Goal: Task Accomplishment & Management: Complete application form

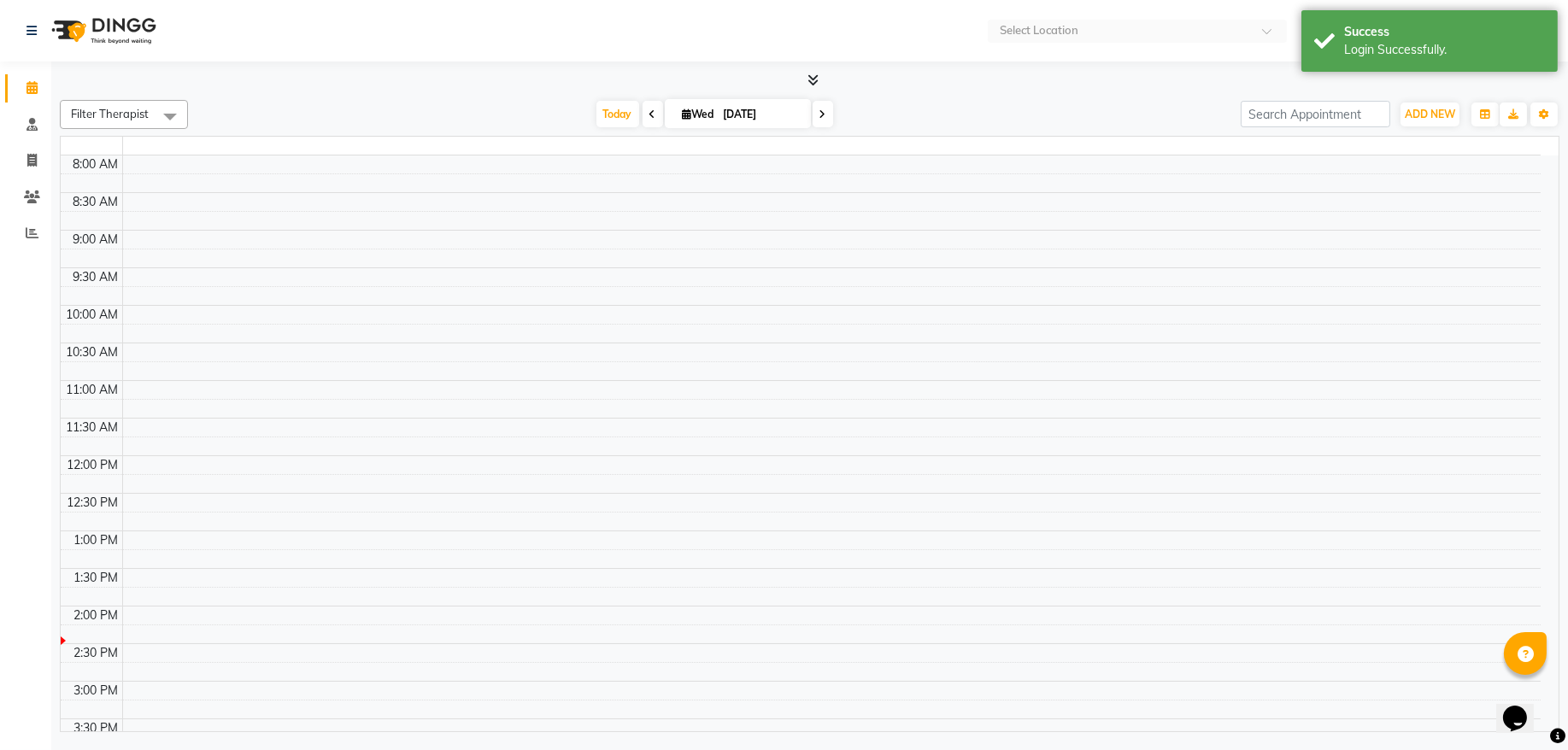
select select "en"
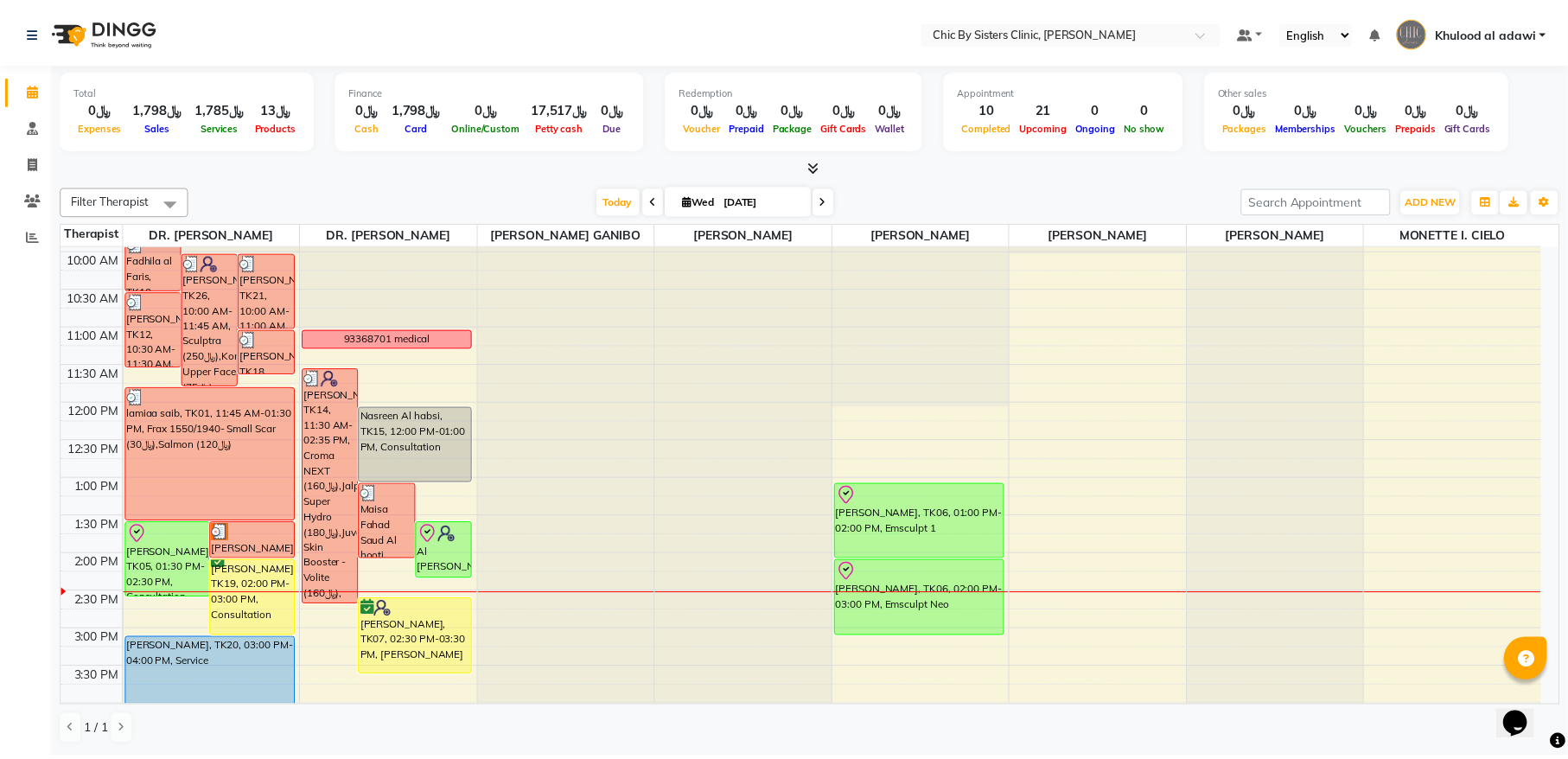
scroll to position [351, 0]
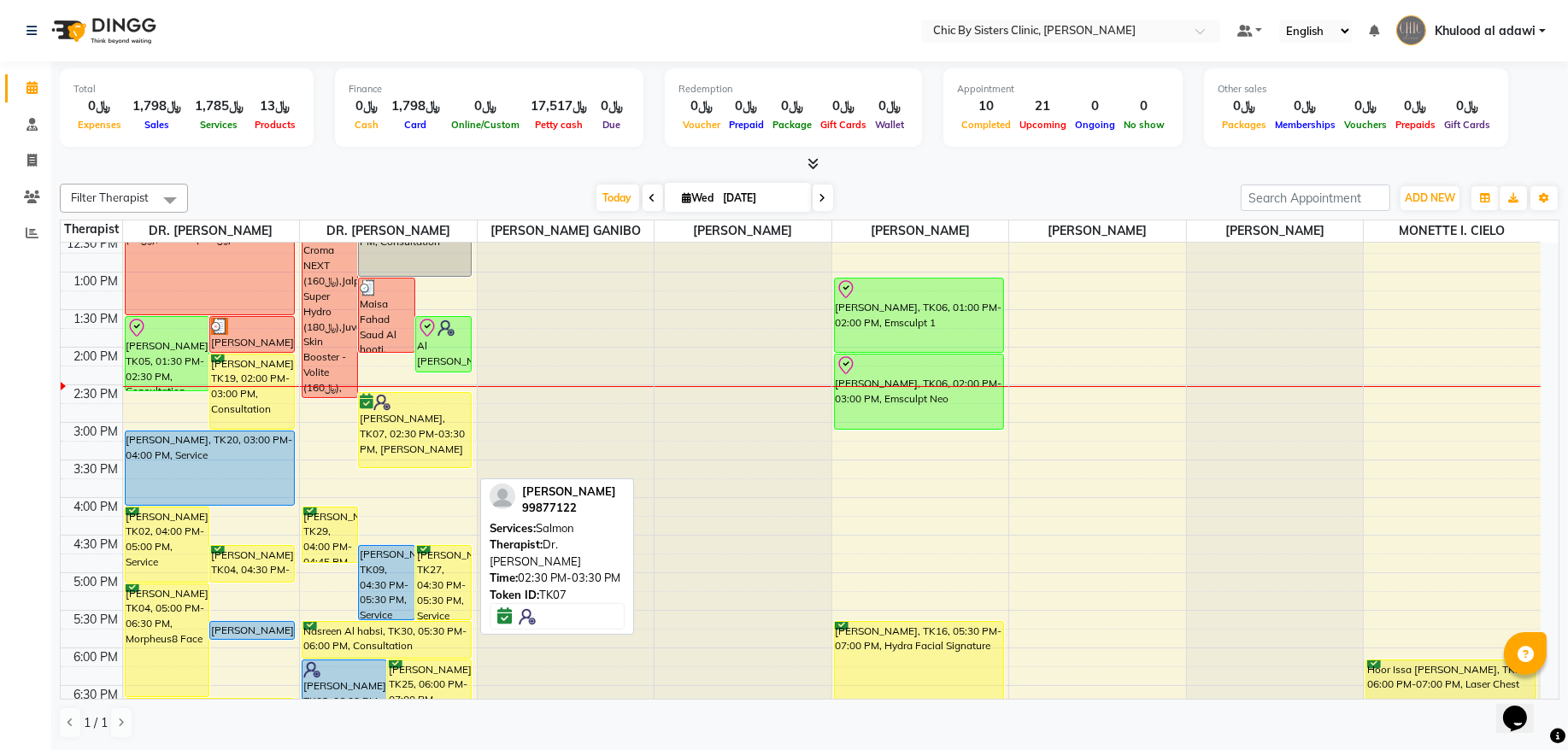
click at [436, 468] on div "[PERSON_NAME], TK07, 02:30 PM-03:30 PM, [PERSON_NAME]" at bounding box center [414, 430] width 112 height 74
select select "6"
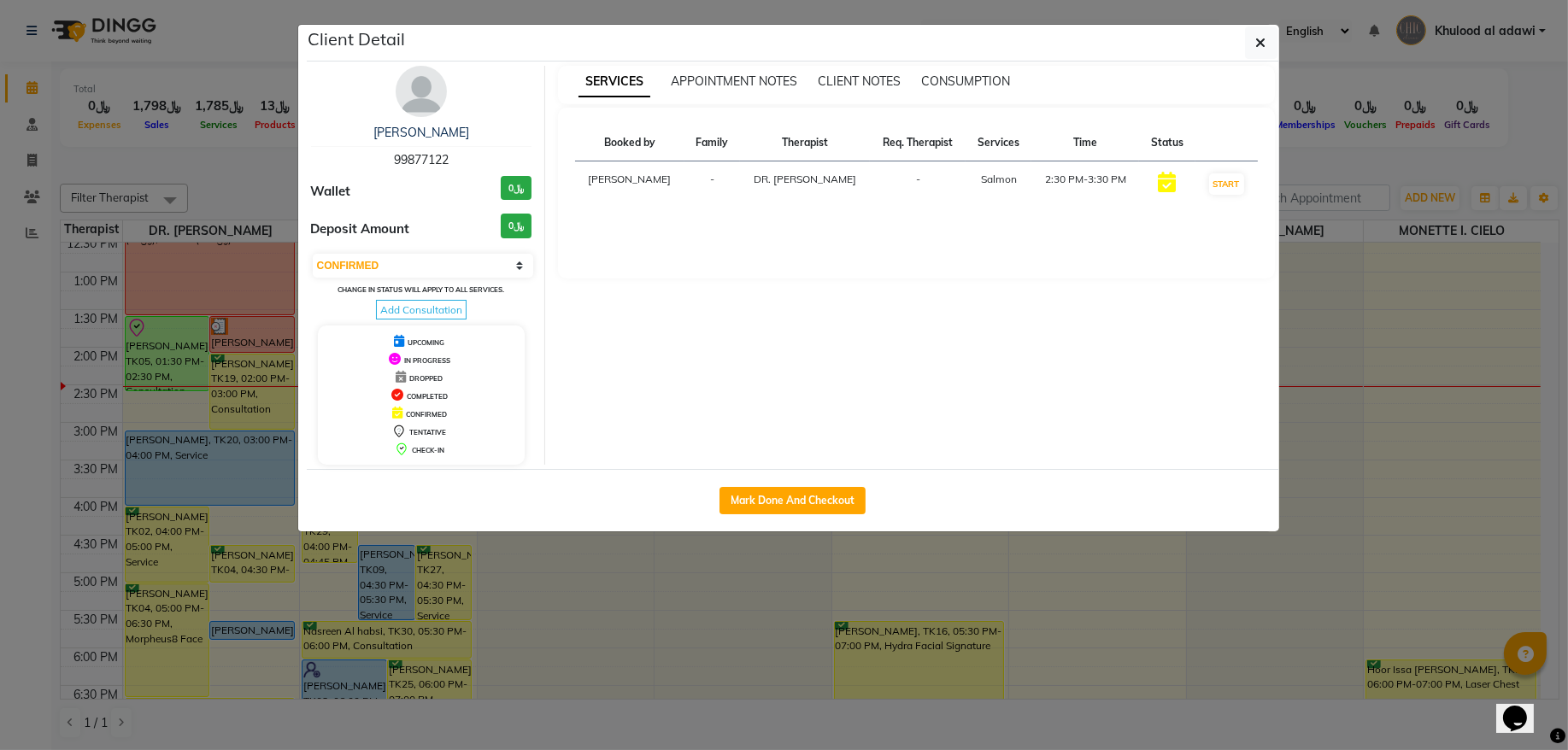
click at [428, 96] on img at bounding box center [421, 92] width 52 height 52
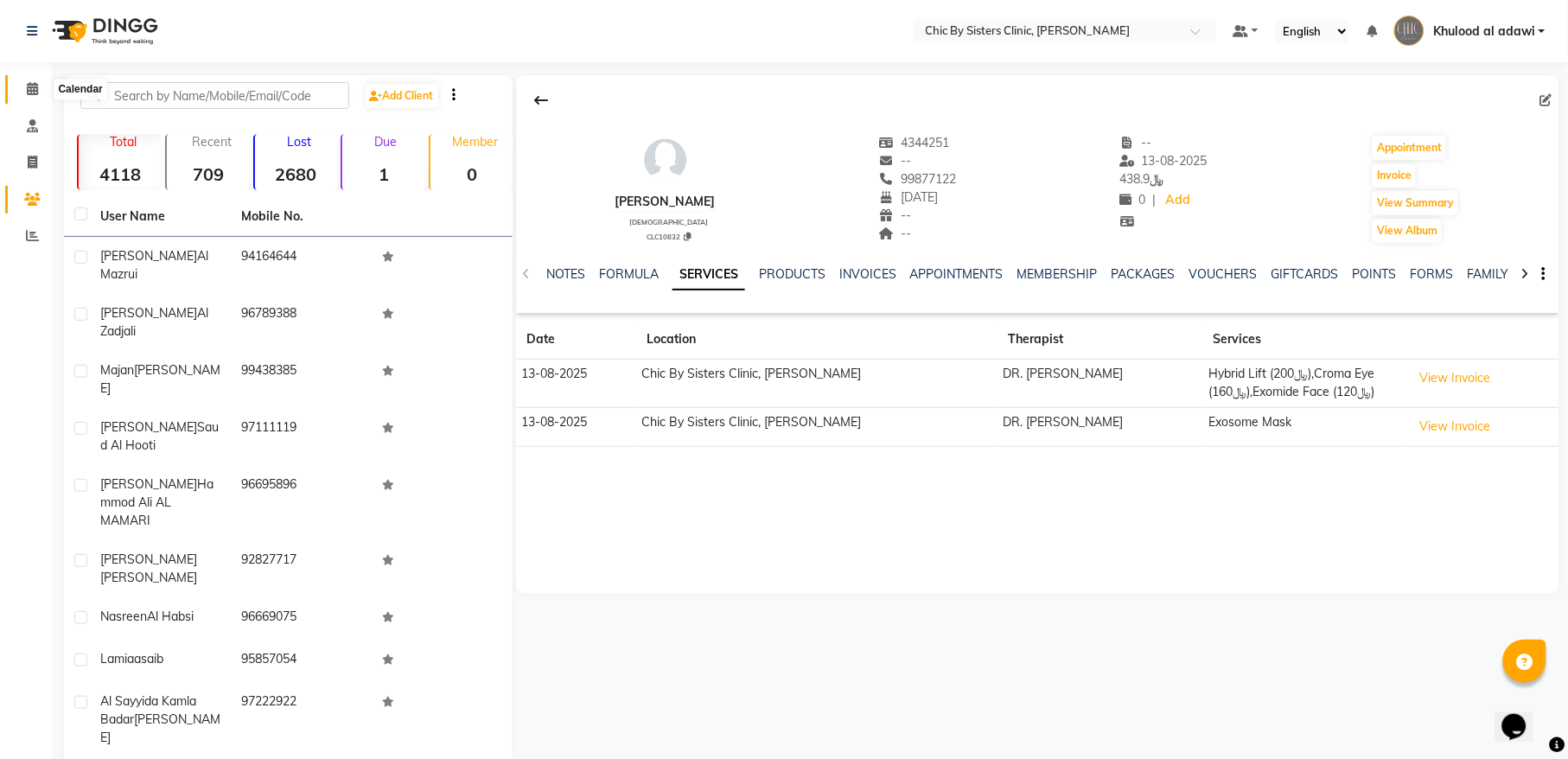
click at [17, 87] on span at bounding box center [32, 89] width 30 height 20
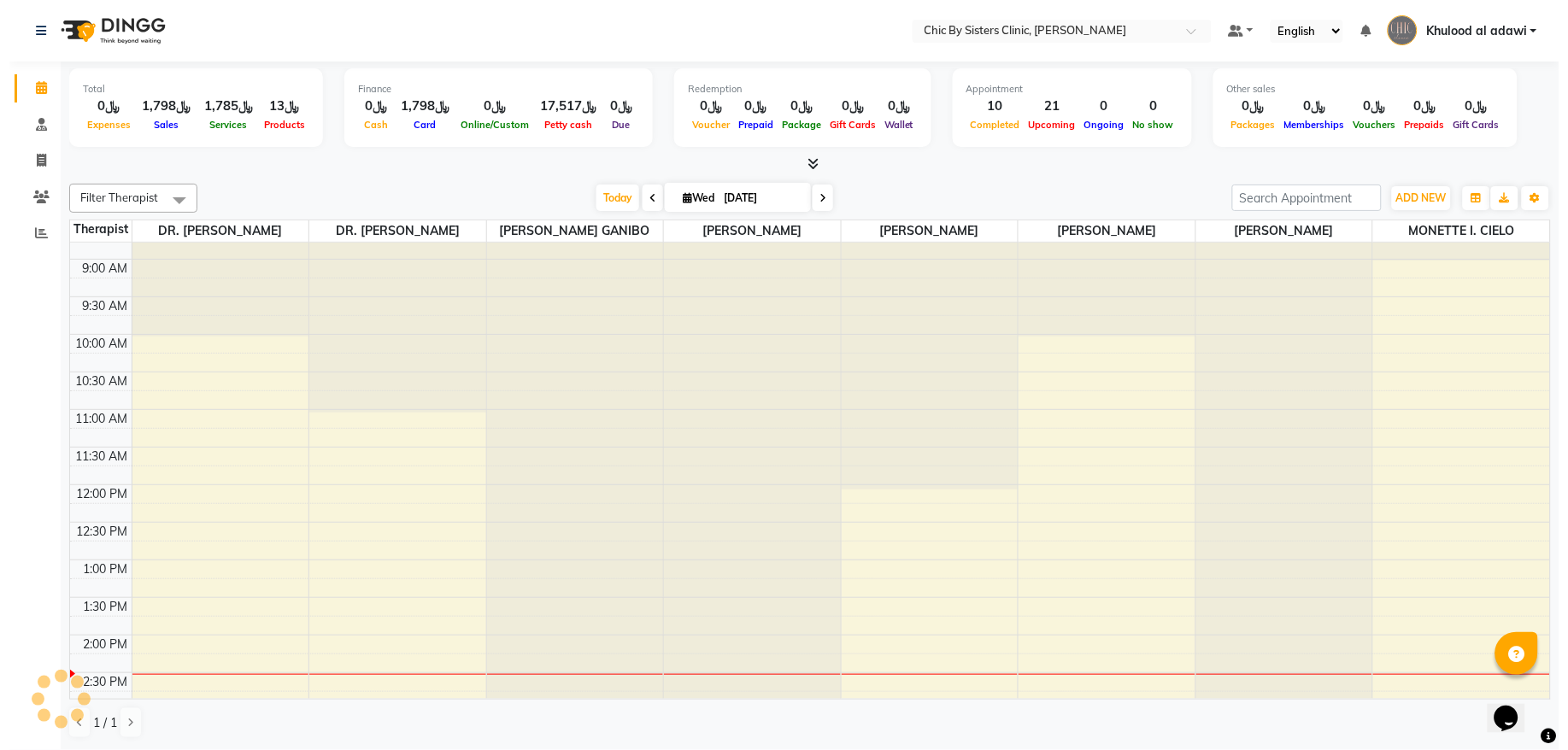
scroll to position [240, 0]
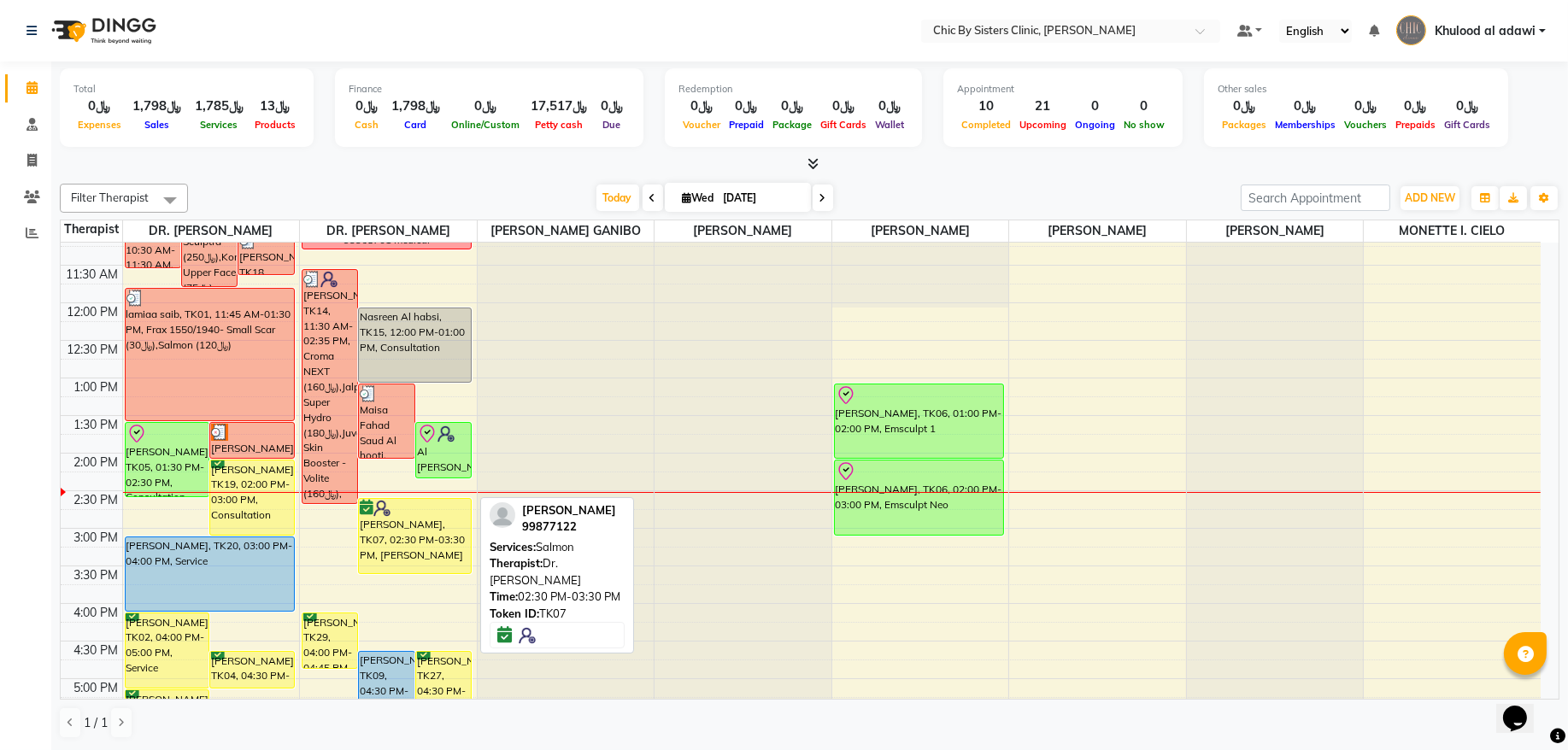
click at [434, 553] on div "[PERSON_NAME], TK07, 02:30 PM-03:30 PM, [PERSON_NAME]" at bounding box center [414, 536] width 112 height 74
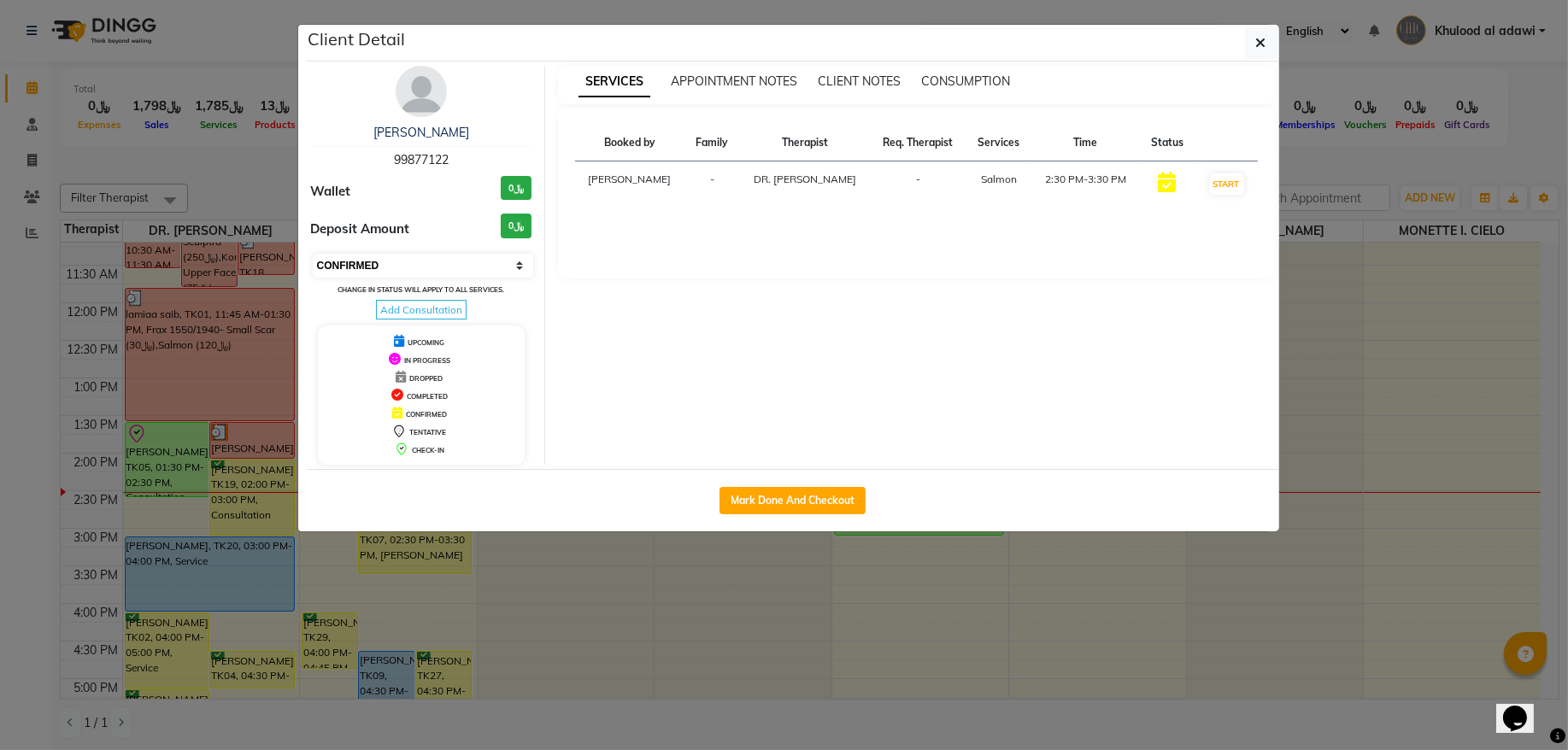
click at [464, 257] on select "Select IN SERVICE CONFIRMED TENTATIVE CHECK IN MARK DONE DROPPED UPCOMING" at bounding box center [424, 265] width 221 height 24
select select "8"
click at [313, 255] on select "Select IN SERVICE CONFIRMED TENTATIVE CHECK IN MARK DONE DROPPED UPCOMING" at bounding box center [424, 265] width 221 height 24
click at [248, 189] on ngb-modal-window "Client Detail tahra abdullah al wahibi 99877122 Wallet ﷼0 Deposit Amount ﷼0 Sel…" at bounding box center [784, 375] width 1568 height 750
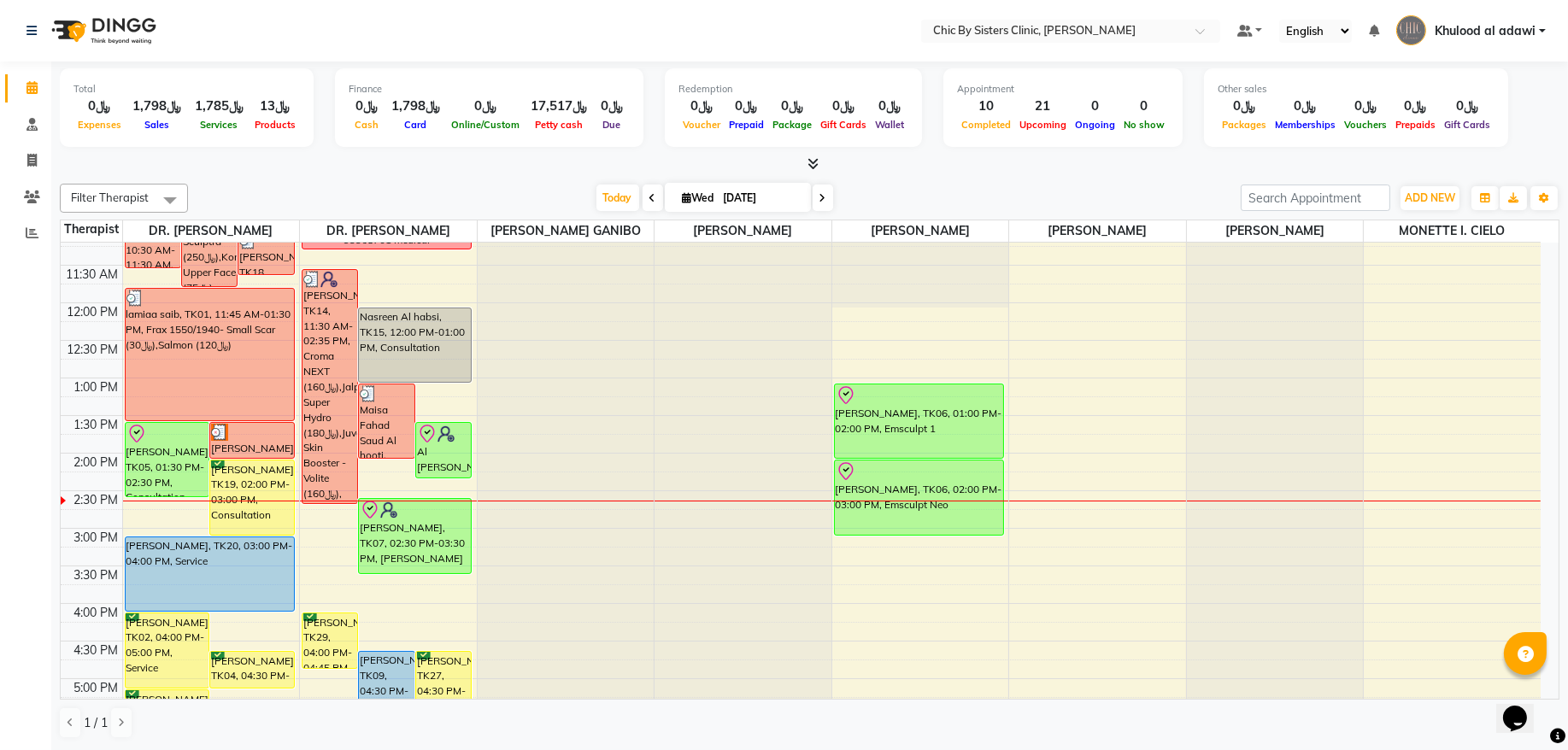
click at [201, 525] on div "8:00 AM 8:30 AM 9:00 AM 9:30 AM 10:00 AM 10:30 AM 11:00 AM 11:30 AM 12:00 PM 12…" at bounding box center [801, 603] width 1479 height 1201
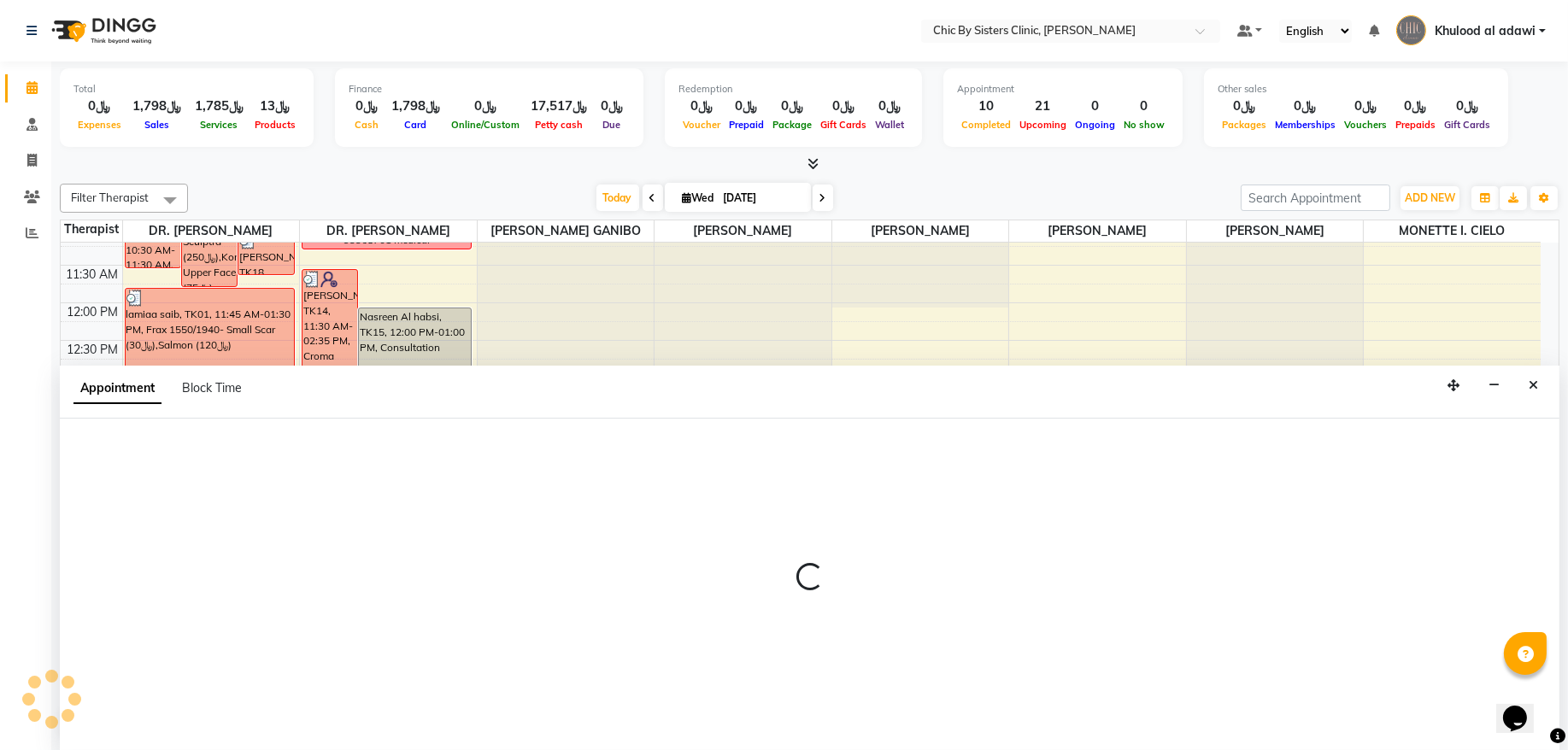
select select "49177"
select select "870"
select select "tentative"
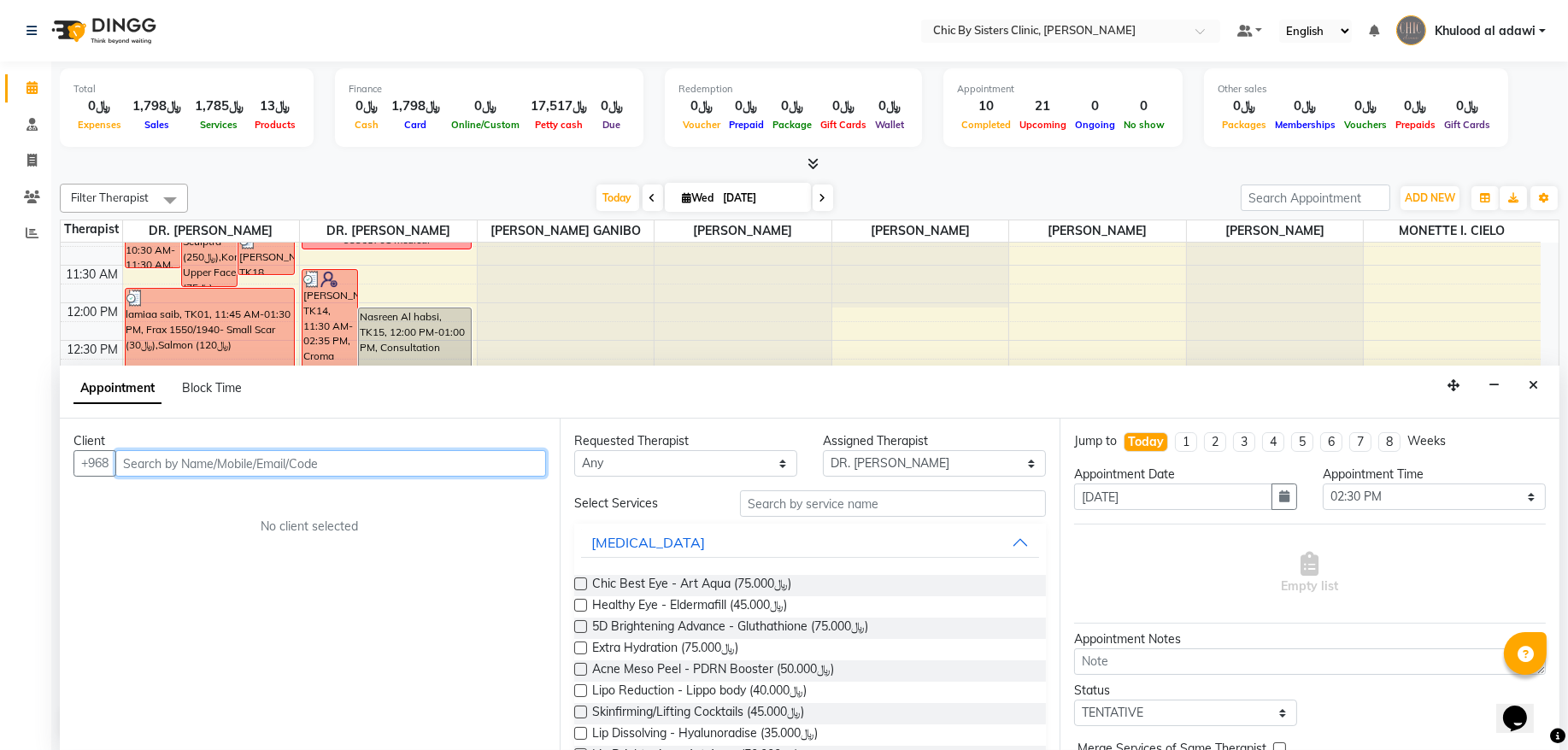
click at [439, 462] on input "text" at bounding box center [330, 464] width 430 height 27
type input "99272117"
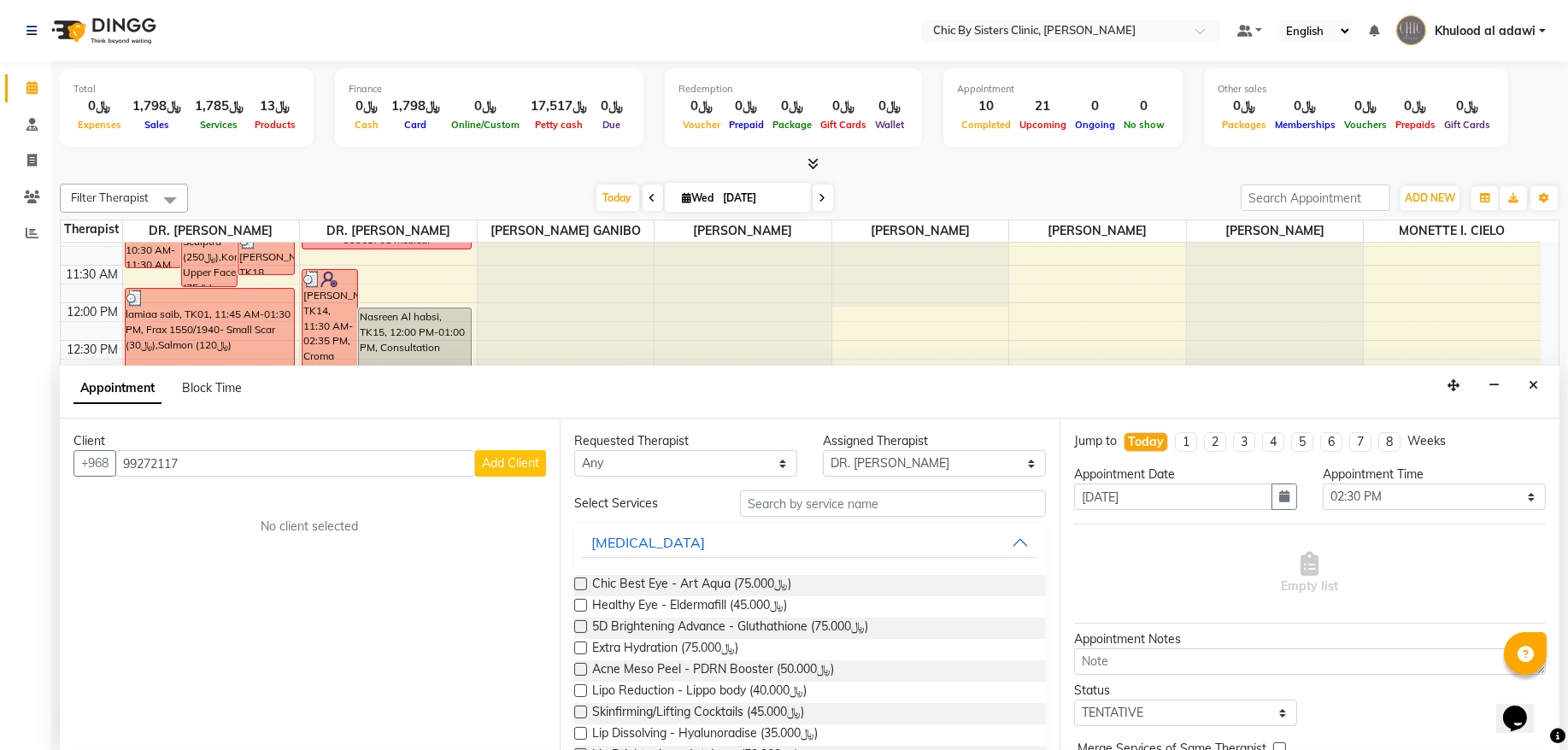
click at [535, 451] on button "Add Client" at bounding box center [511, 464] width 71 height 27
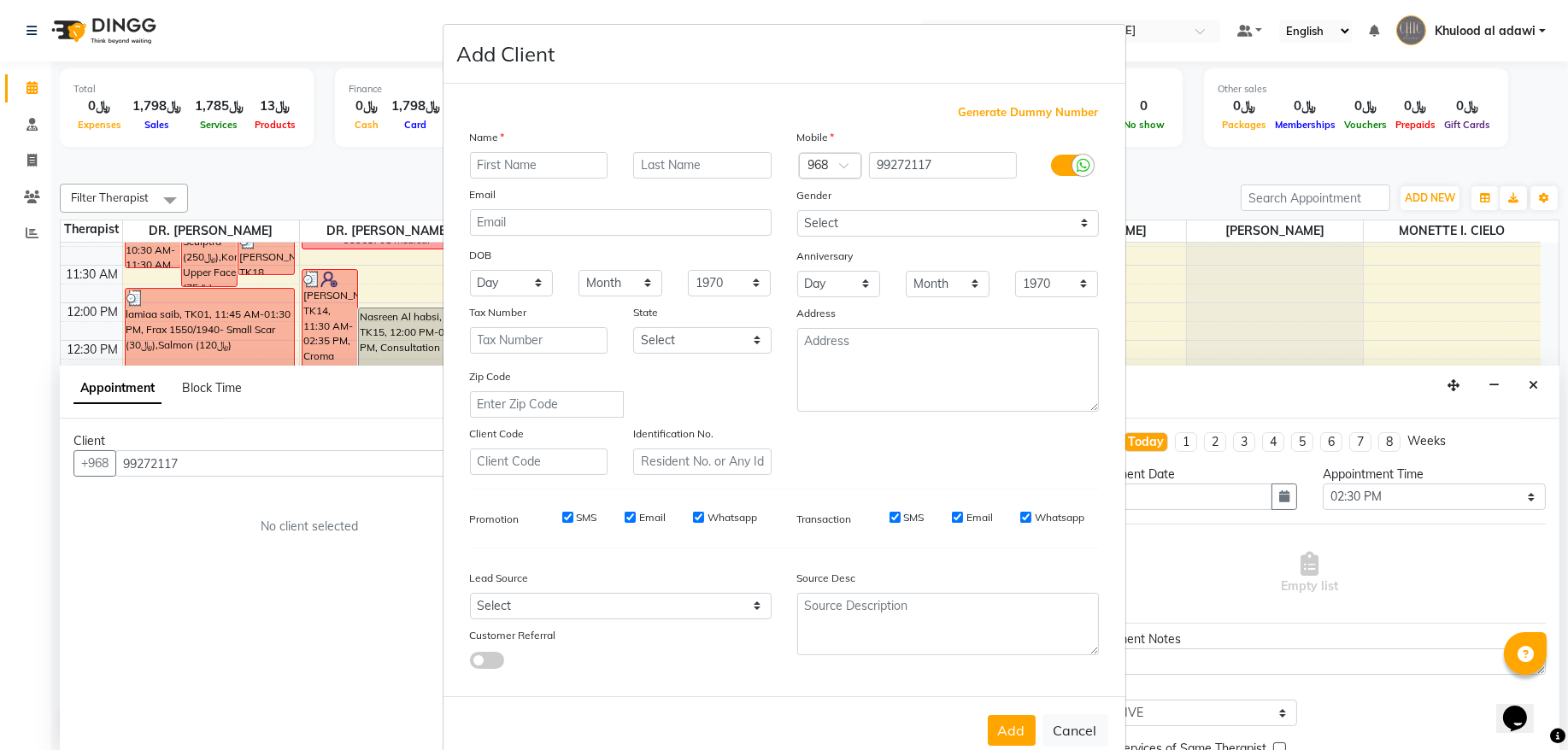
type input "m"
type input "al sayyida mahfoudha badr"
click at [701, 156] on input "text" at bounding box center [701, 165] width 138 height 27
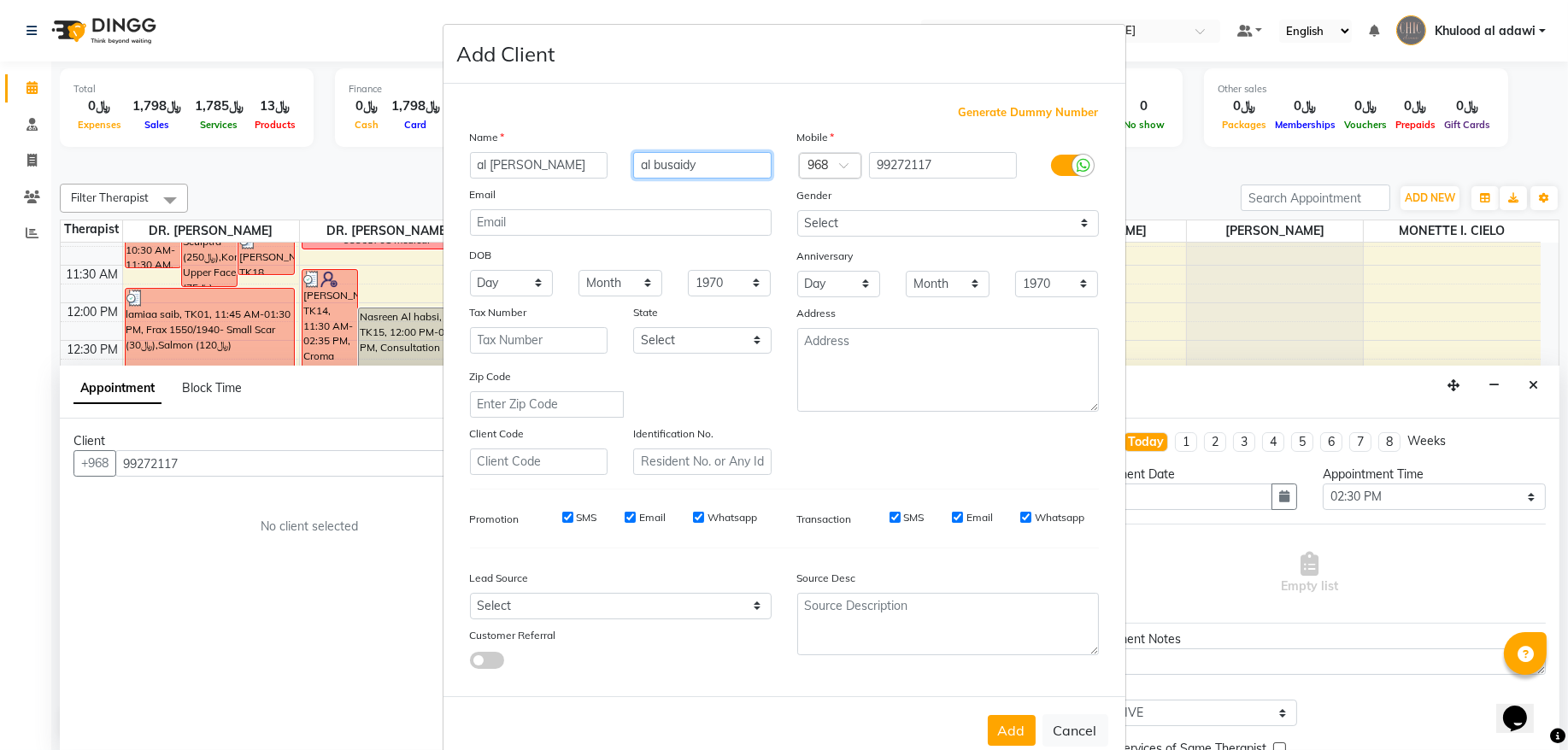
type input "al busaidy"
click at [724, 280] on select "1940 1941 1942 1943 1944 1945 1946 1947 1948 1949 1950 1951 1952 1953 1954 1955…" at bounding box center [730, 283] width 84 height 27
select select "1966"
click at [688, 270] on select "1940 1941 1942 1943 1944 1945 1946 1947 1948 1949 1950 1951 1952 1953 1954 1955…" at bounding box center [730, 283] width 84 height 27
click at [614, 286] on select "Month January February March April May June July August September October Novem…" at bounding box center [620, 283] width 84 height 27
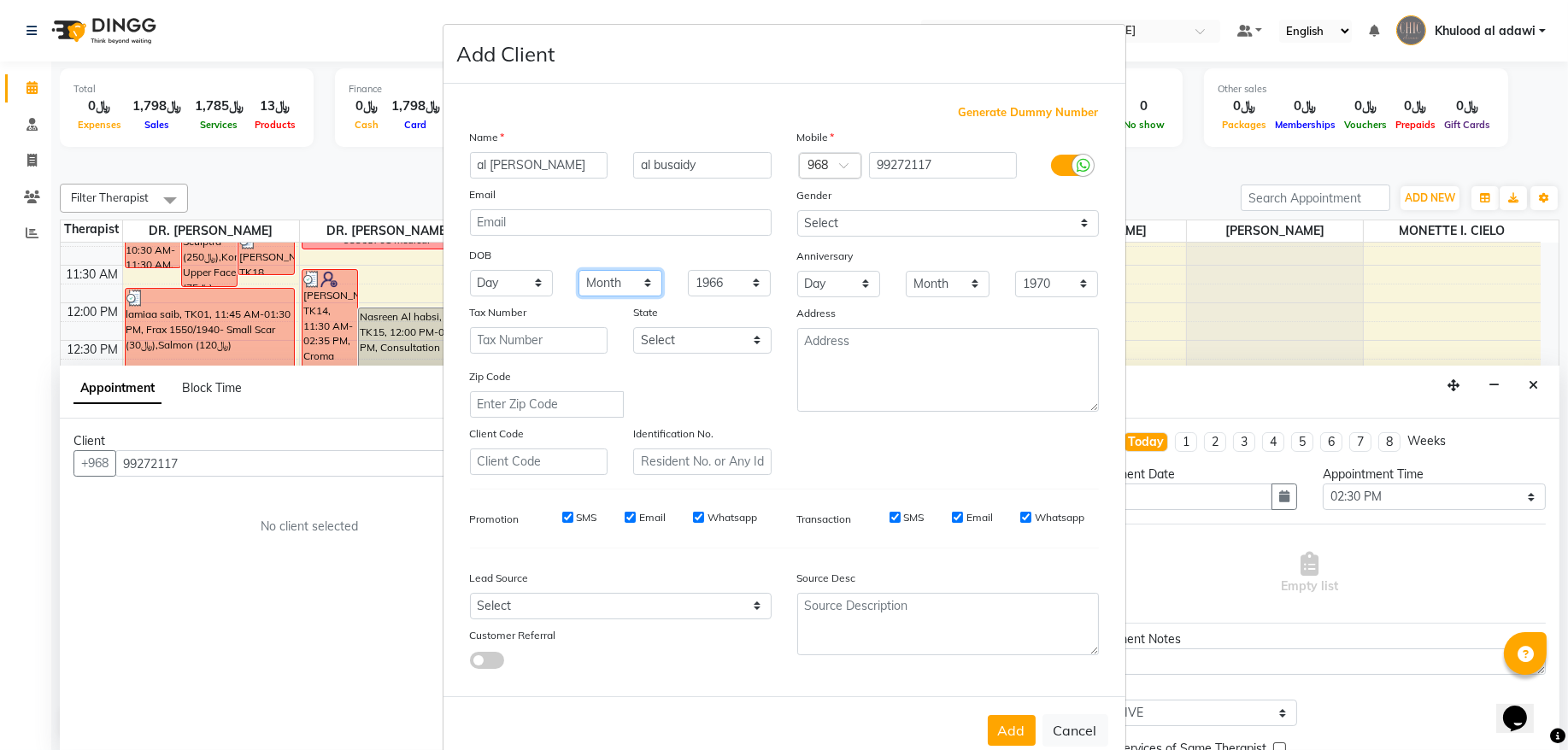
select select "08"
click at [578, 270] on select "Month January February March April May June July August September October Novem…" at bounding box center [620, 283] width 84 height 27
click at [513, 270] on select "Day 01 02 03 04 05 06 07 08 09 10 11 12 13 14 15 16 17 18 19 20 21 22 23 24 25 …" at bounding box center [512, 283] width 84 height 27
select select "20"
click at [470, 270] on select "Day 01 02 03 04 05 06 07 08 09 10 11 12 13 14 15 16 17 18 19 20 21 22 23 24 25 …" at bounding box center [512, 283] width 84 height 27
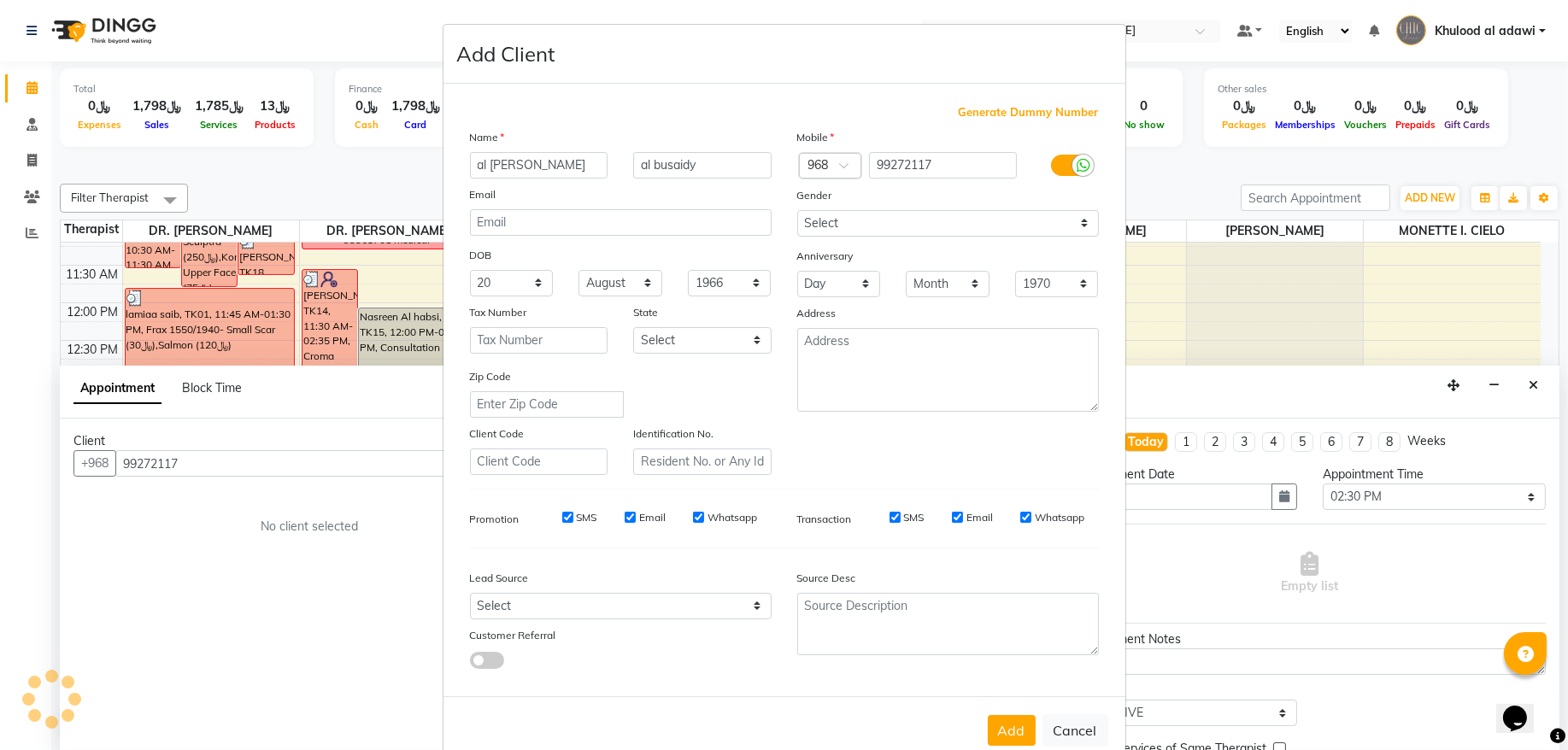
click at [707, 442] on div "Identification No." at bounding box center [702, 449] width 164 height 51
click at [708, 451] on input "text" at bounding box center [701, 462] width 138 height 27
type input "20729348"
click at [1003, 729] on button "Add" at bounding box center [1012, 730] width 48 height 31
select select
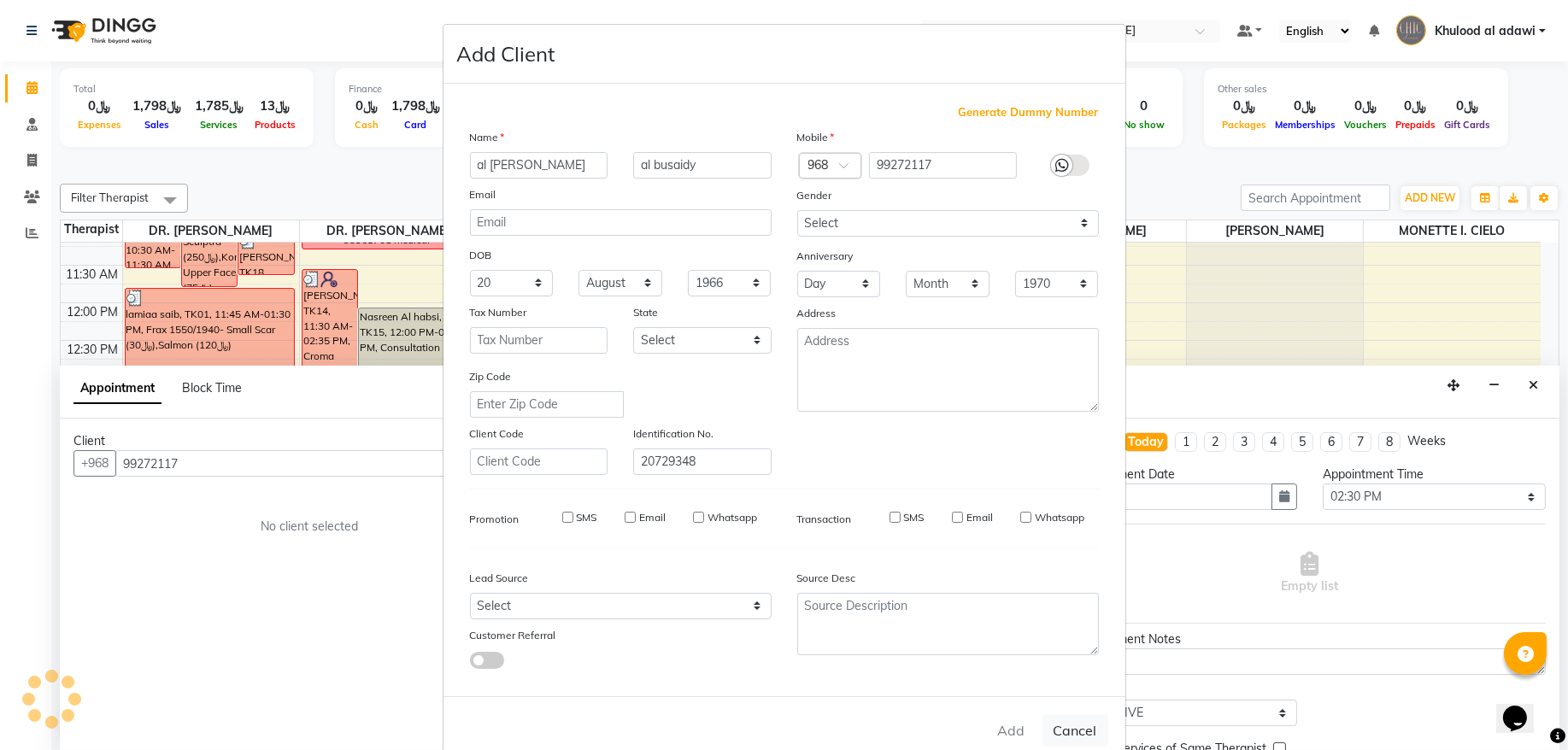
select select
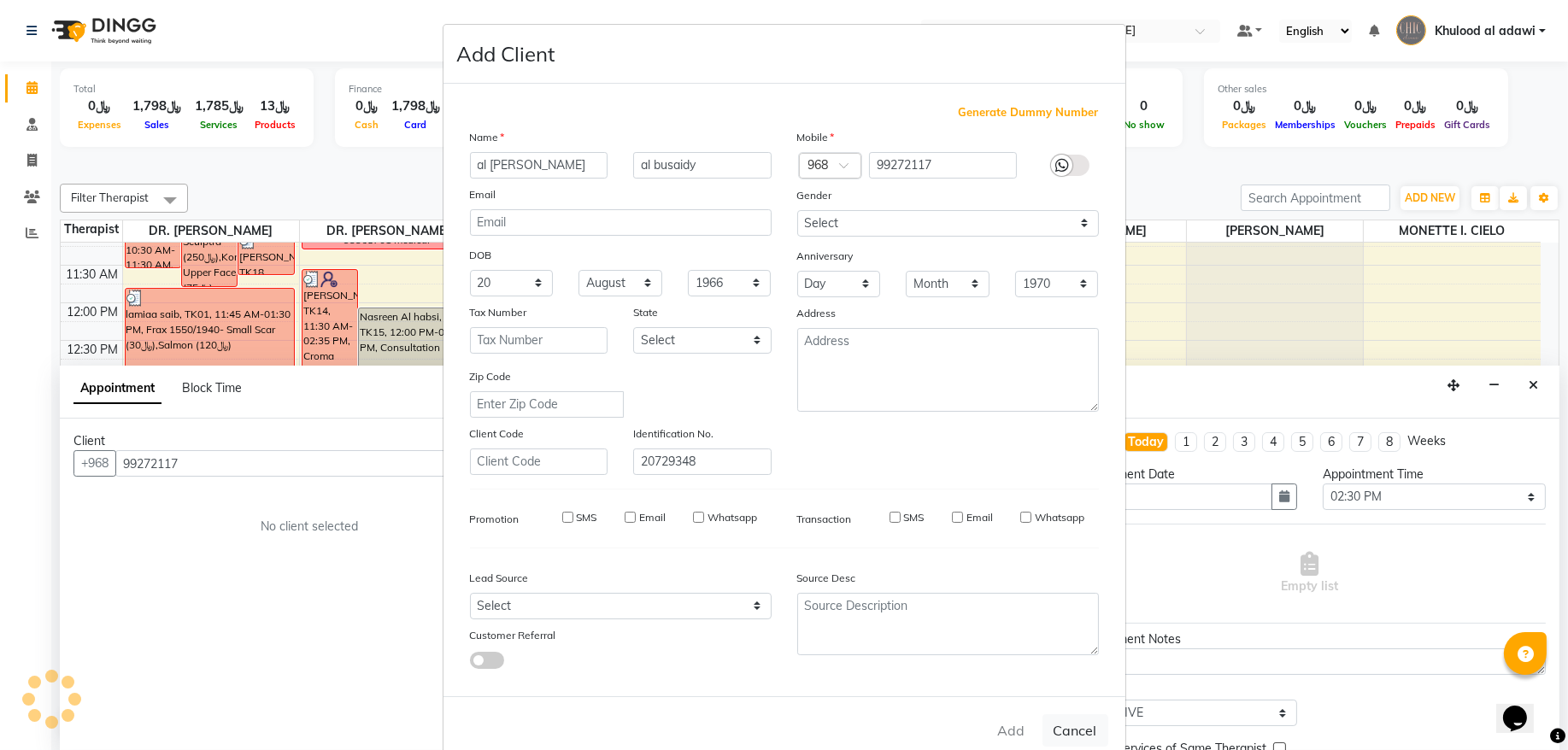
select select
checkbox input "false"
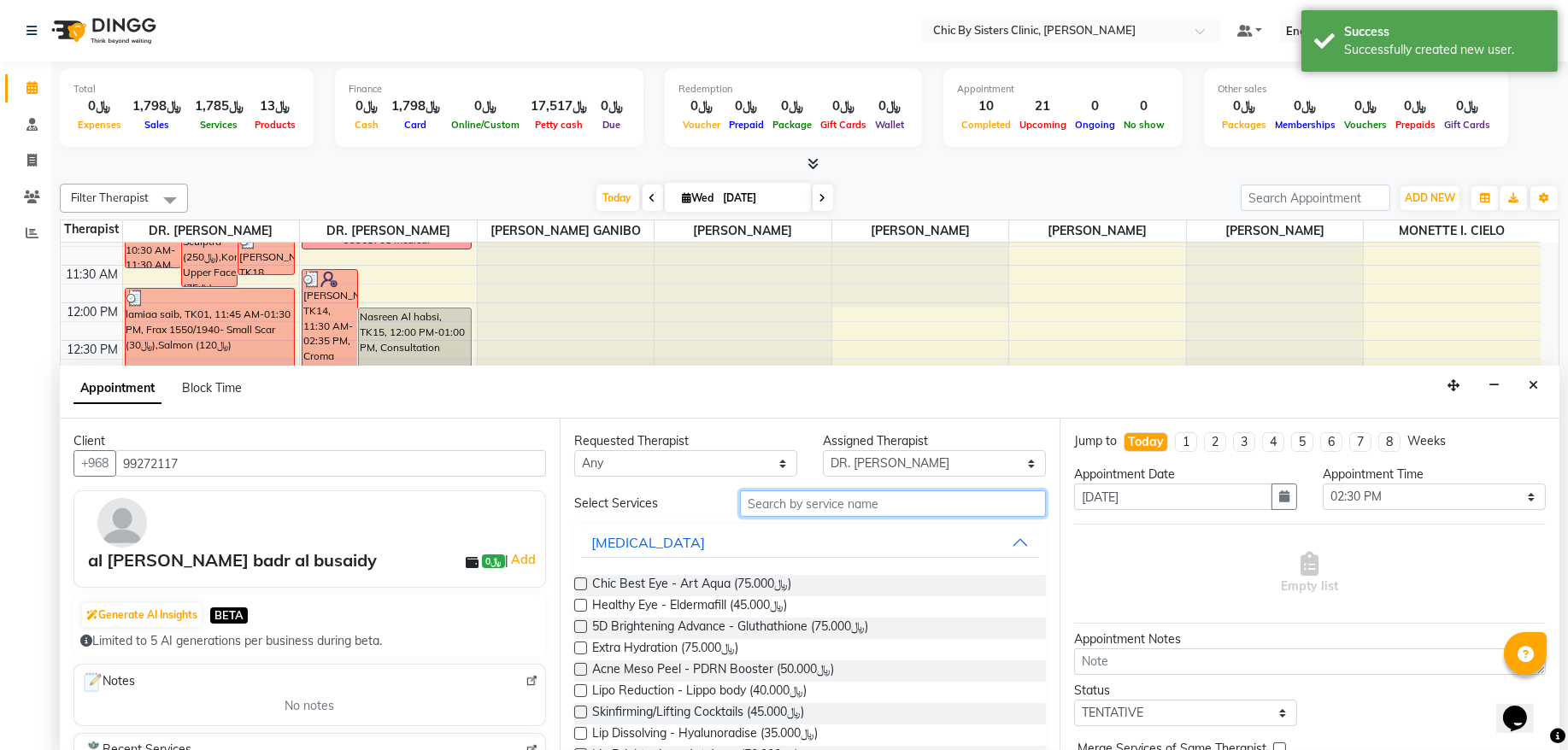
click at [917, 493] on input "text" at bounding box center [892, 504] width 305 height 27
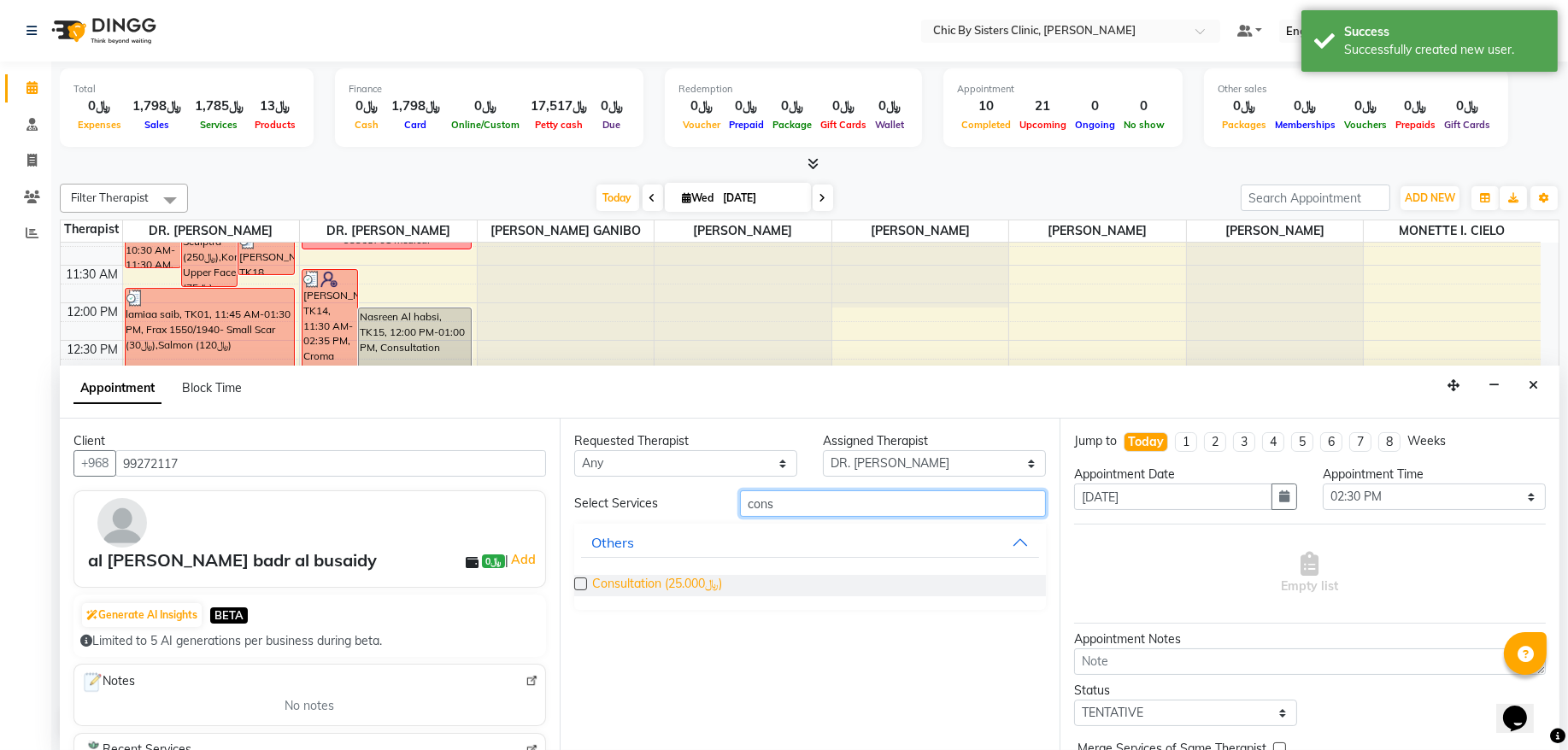
type input "cons"
click at [714, 592] on span "Consultation (﷼25.000)" at bounding box center [657, 585] width 130 height 21
checkbox input "false"
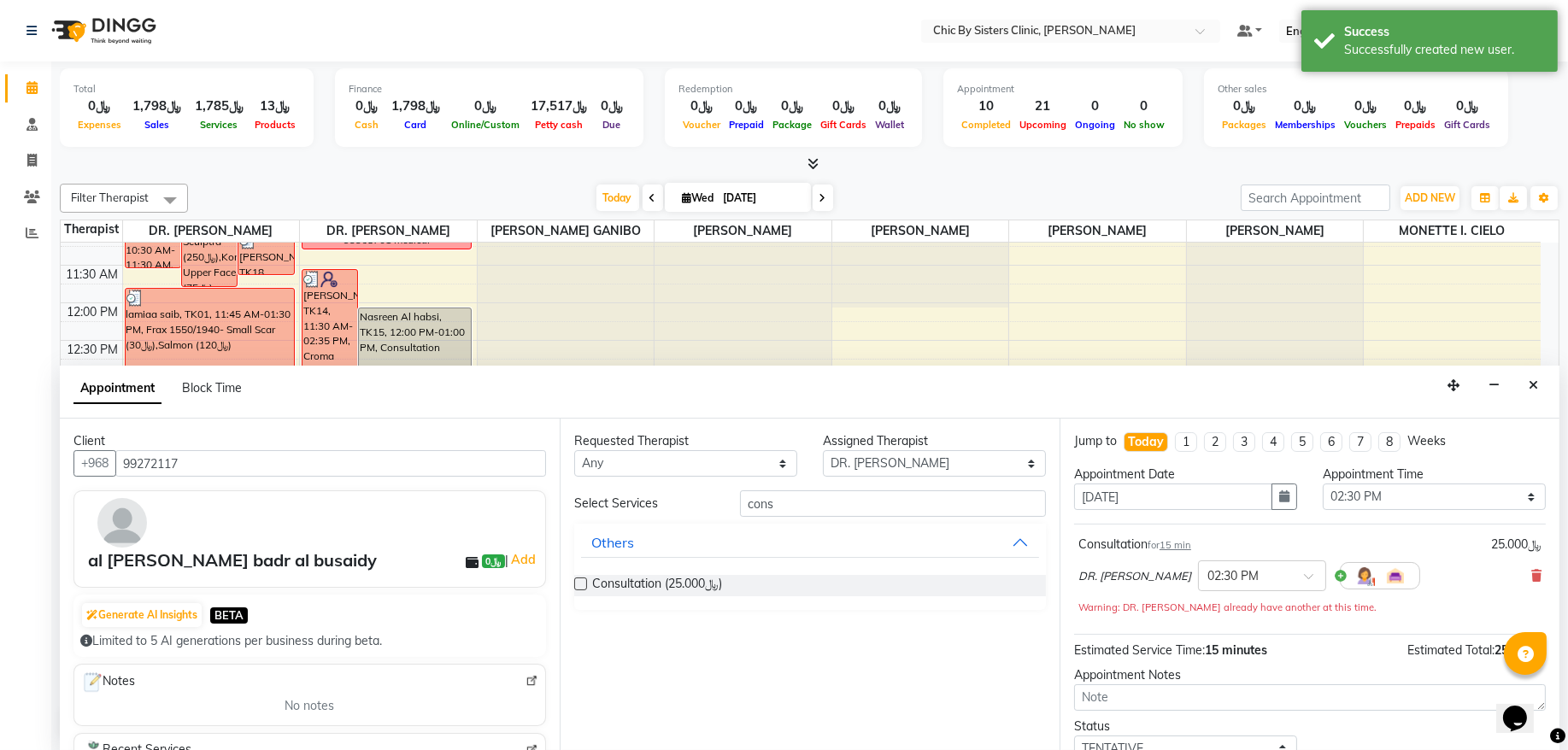
scroll to position [94, 0]
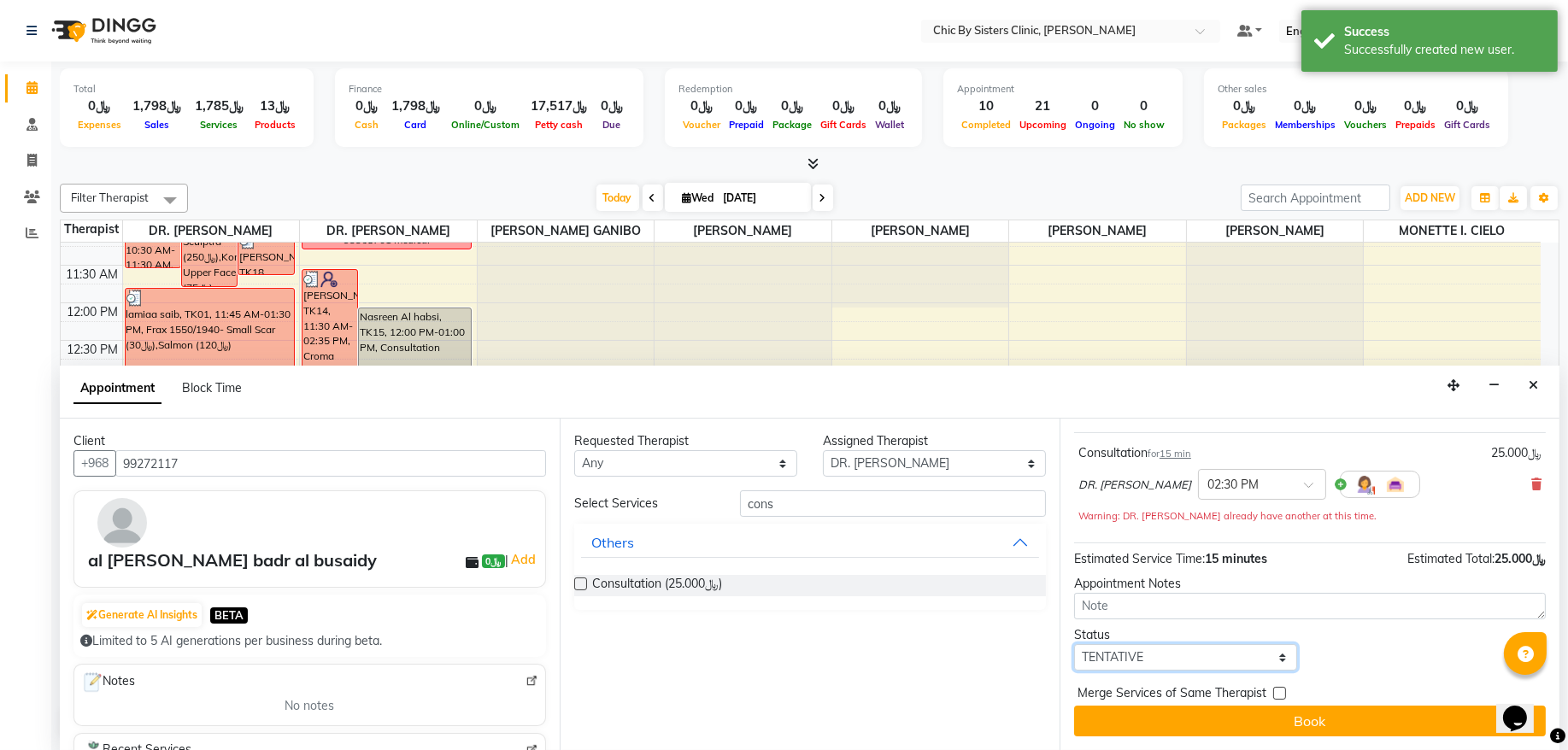
click at [1234, 647] on select "Select TENTATIVE CONFIRM CHECK-IN UPCOMING" at bounding box center [1185, 657] width 223 height 27
select select "upcoming"
click at [1074, 645] on select "Select TENTATIVE CONFIRM CHECK-IN UPCOMING" at bounding box center [1185, 657] width 223 height 27
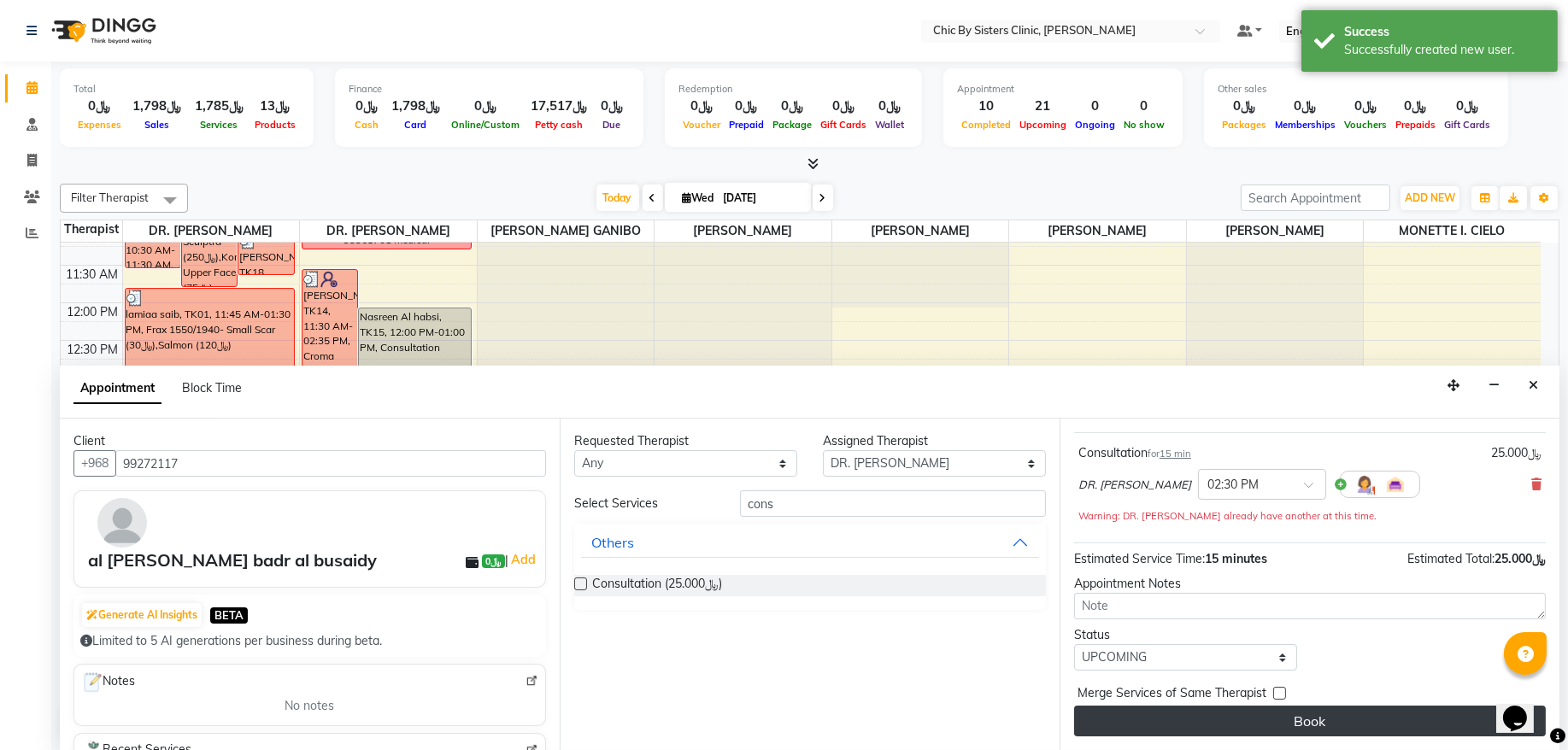
click at [1230, 711] on button "Book" at bounding box center [1309, 720] width 471 height 31
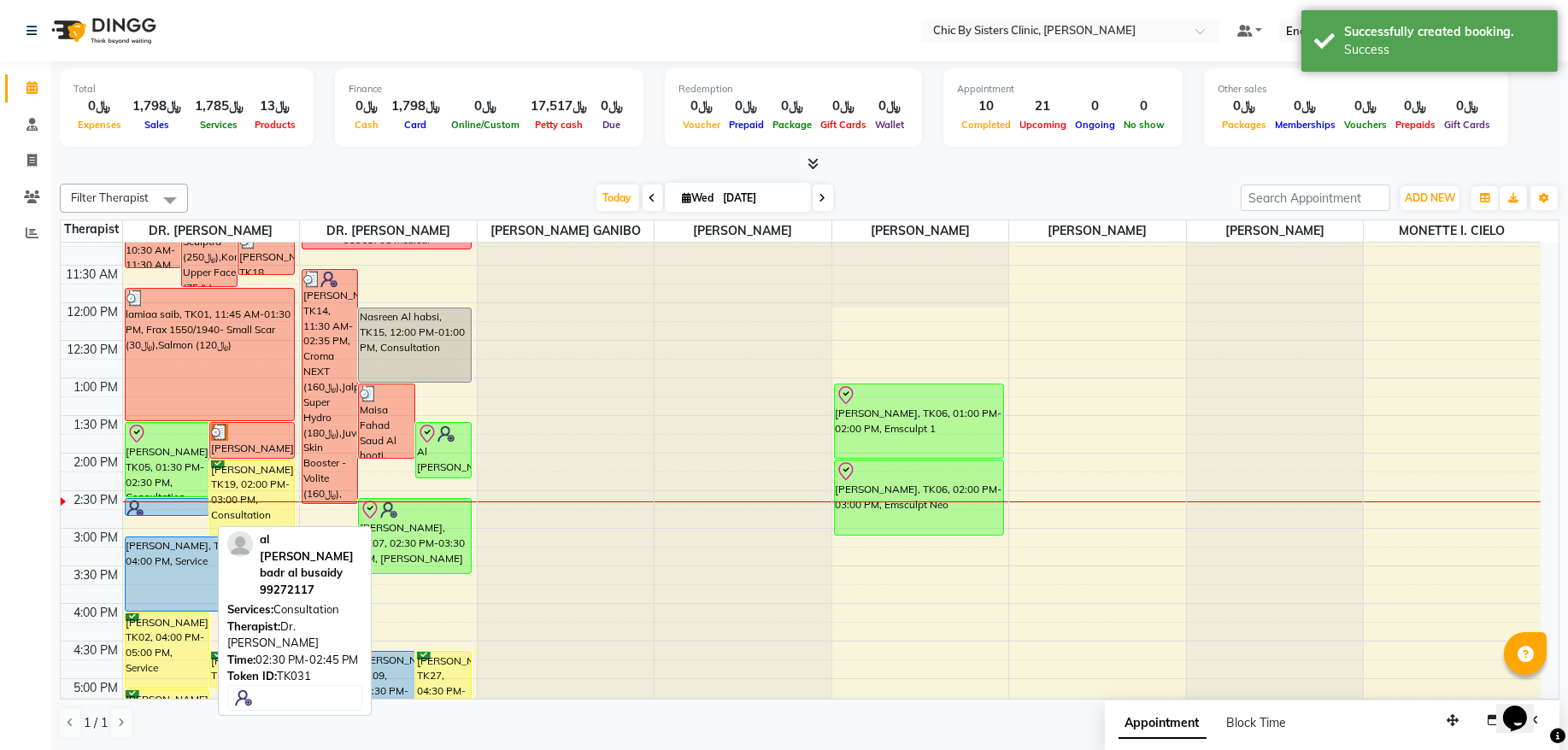
click at [192, 517] on div at bounding box center [167, 509] width 82 height 17
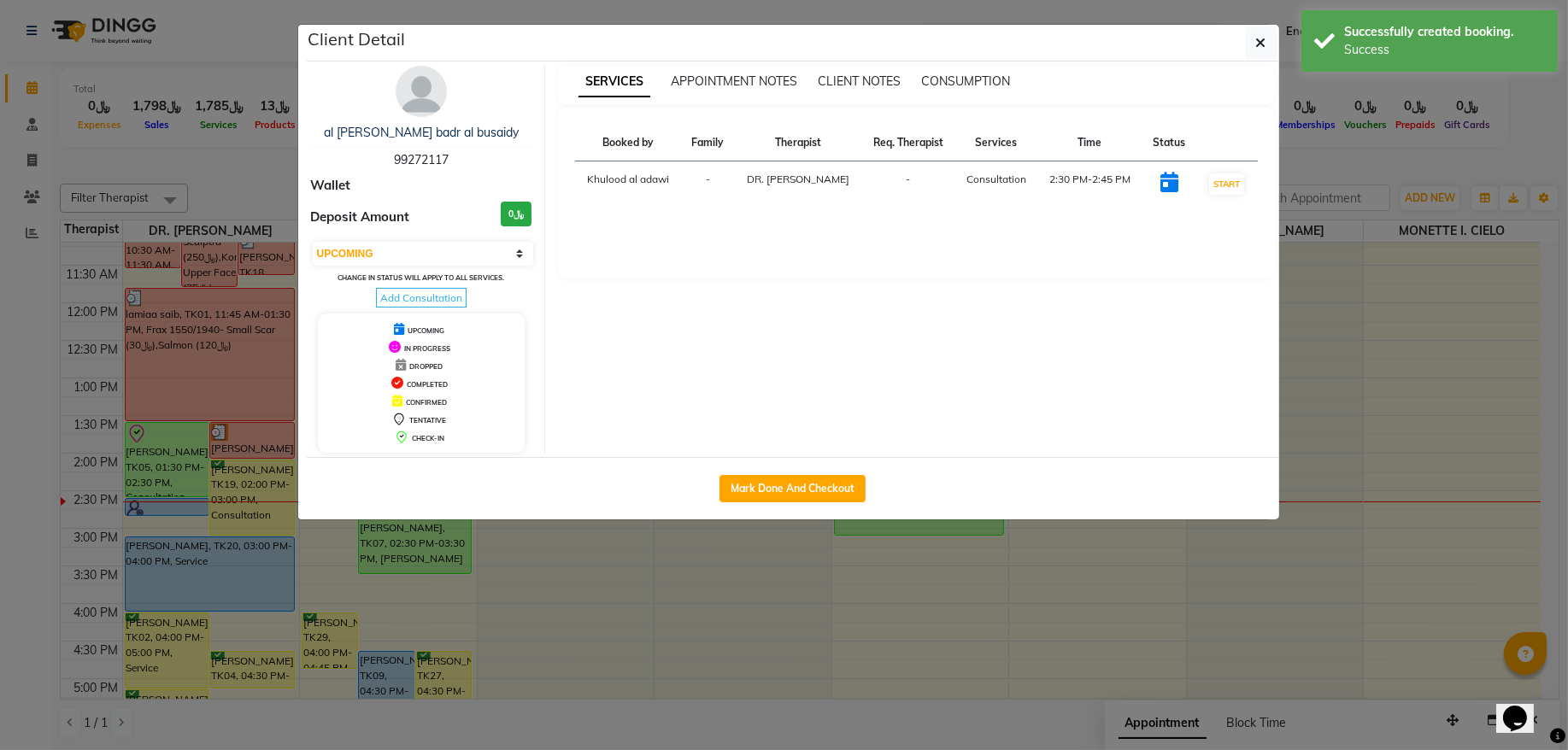
click at [398, 266] on div "Select IN SERVICE CONFIRMED TENTATIVE CHECK IN MARK DONE DROPPED UPCOMING Chang…" at bounding box center [422, 274] width 221 height 67
click at [429, 257] on select "Select IN SERVICE CONFIRMED TENTATIVE CHECK IN MARK DONE DROPPED UPCOMING" at bounding box center [424, 253] width 221 height 24
select select "8"
click at [313, 242] on select "Select IN SERVICE CONFIRMED TENTATIVE CHECK IN MARK DONE DROPPED UPCOMING" at bounding box center [424, 253] width 221 height 24
click at [268, 167] on ngb-modal-window "Client Detail al sayyida mahfoudha badr al busaidy 99272117 Wallet Deposit Amou…" at bounding box center [784, 375] width 1568 height 750
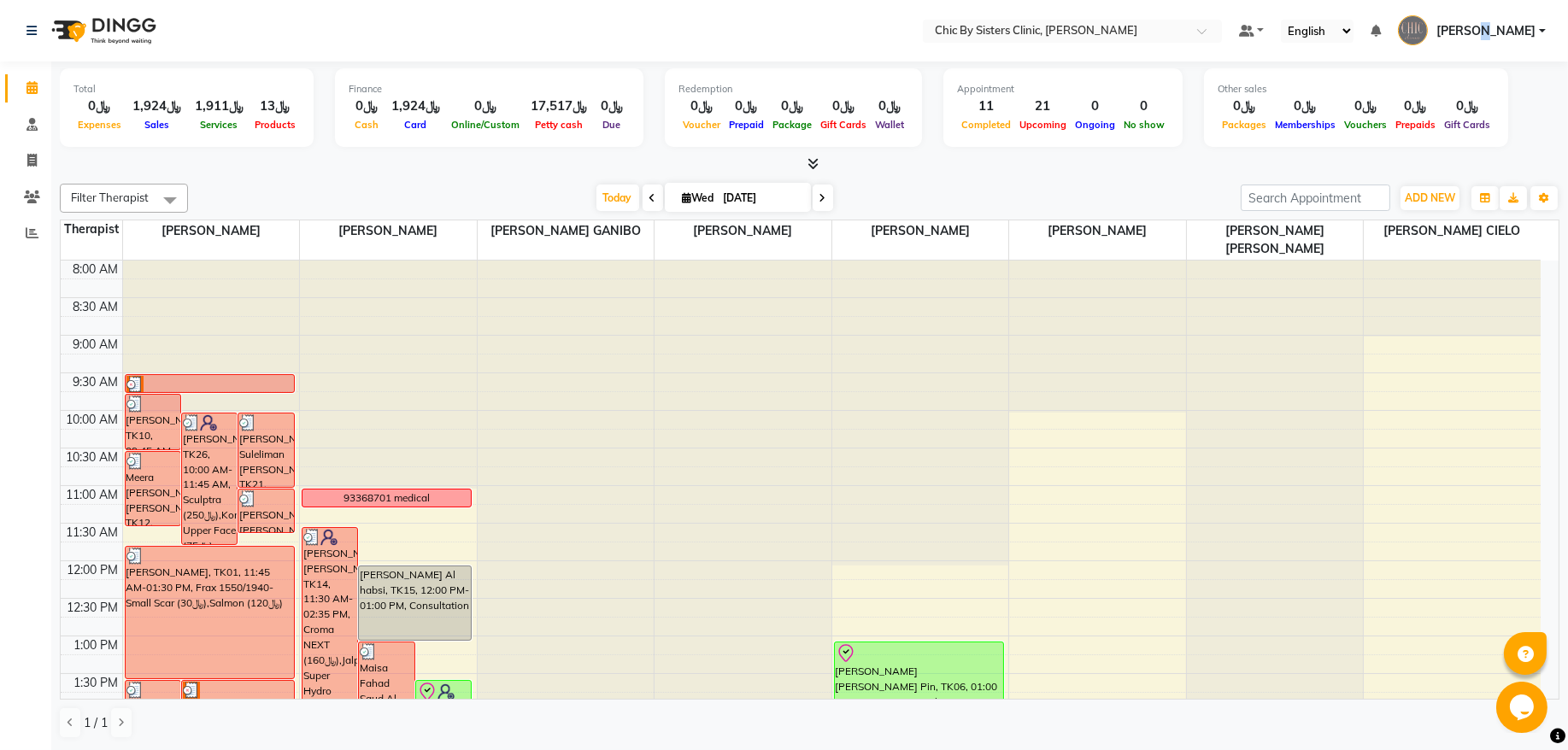
click at [1479, 22] on span "[PERSON_NAME]" at bounding box center [1486, 31] width 99 height 18
click at [1456, 128] on link "Sign out" at bounding box center [1458, 123] width 157 height 27
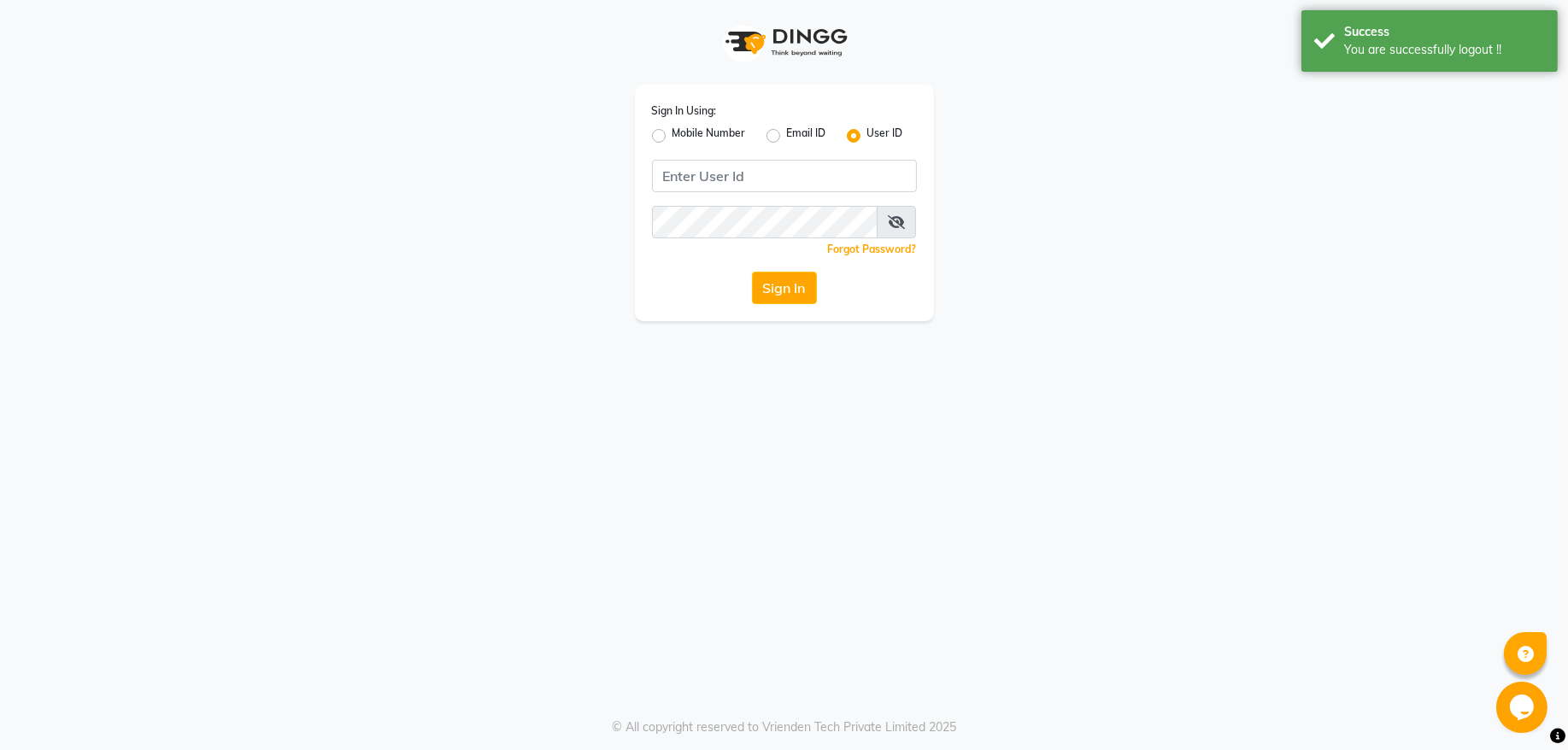
click at [672, 139] on label "Mobile Number" at bounding box center [708, 135] width 73 height 20
click at [672, 136] on input "Mobile Number" at bounding box center [678, 132] width 11 height 11
radio input "true"
radio input "false"
click at [688, 179] on span at bounding box center [699, 181] width 21 height 18
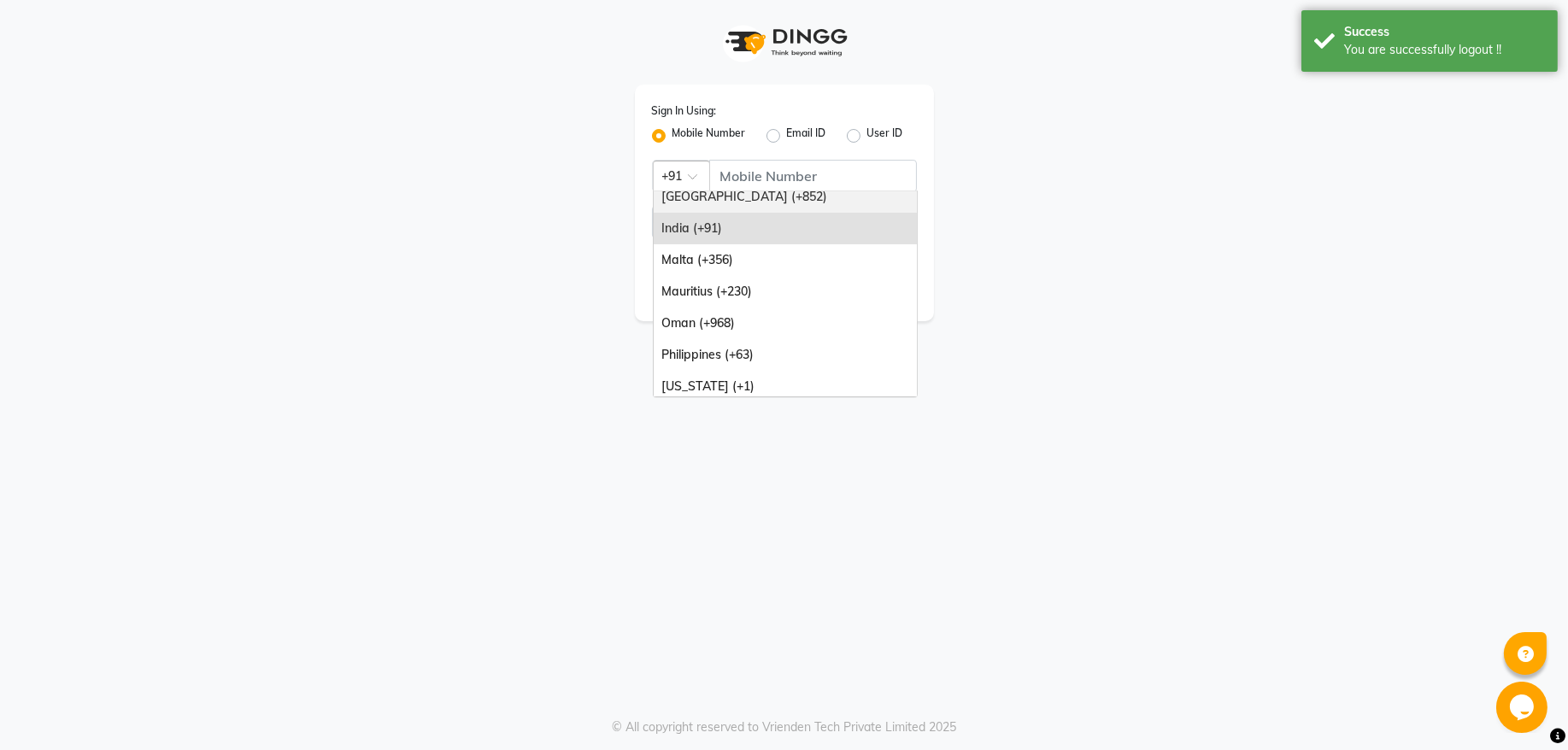
scroll to position [184, 0]
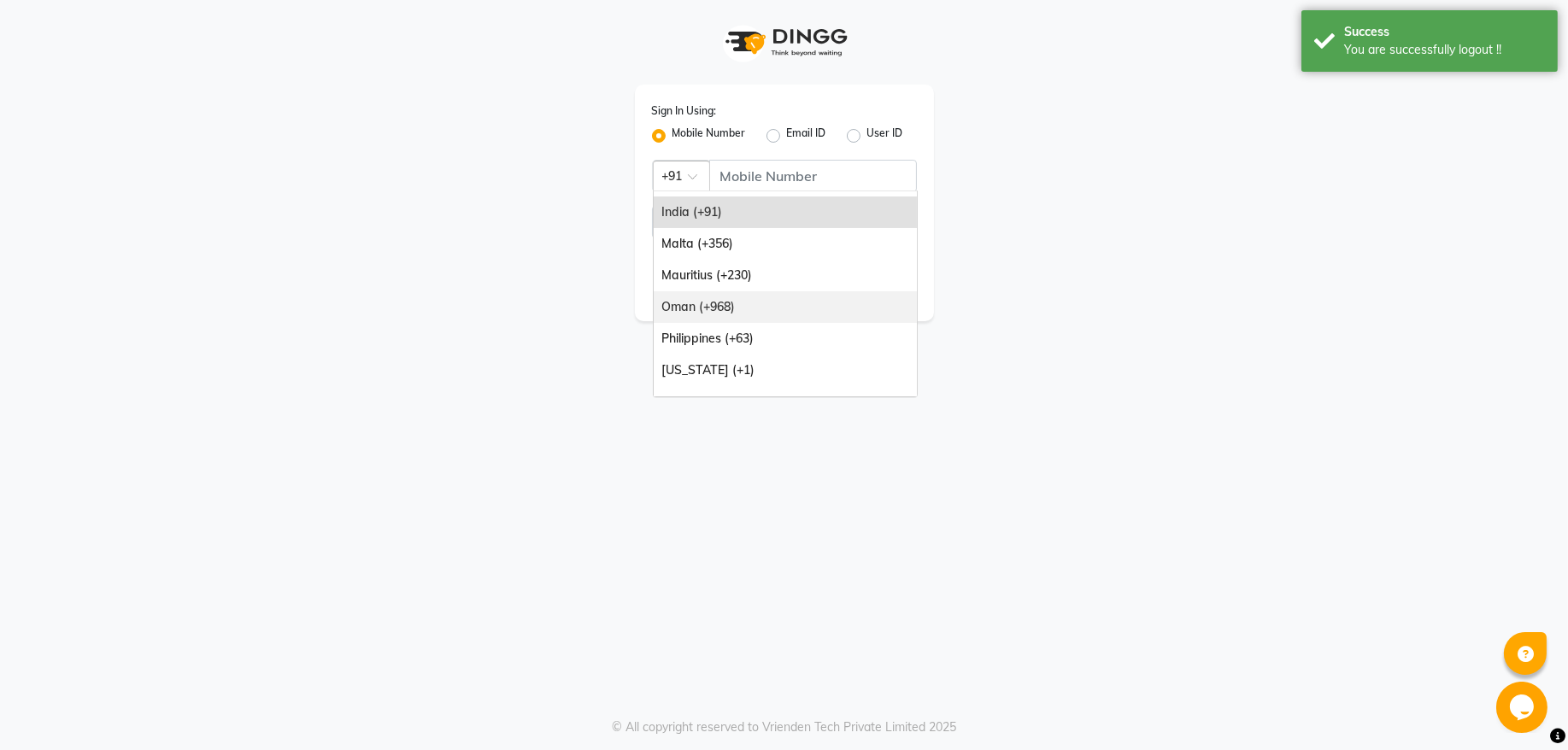
click at [776, 309] on div "Oman (+968)" at bounding box center [785, 306] width 263 height 31
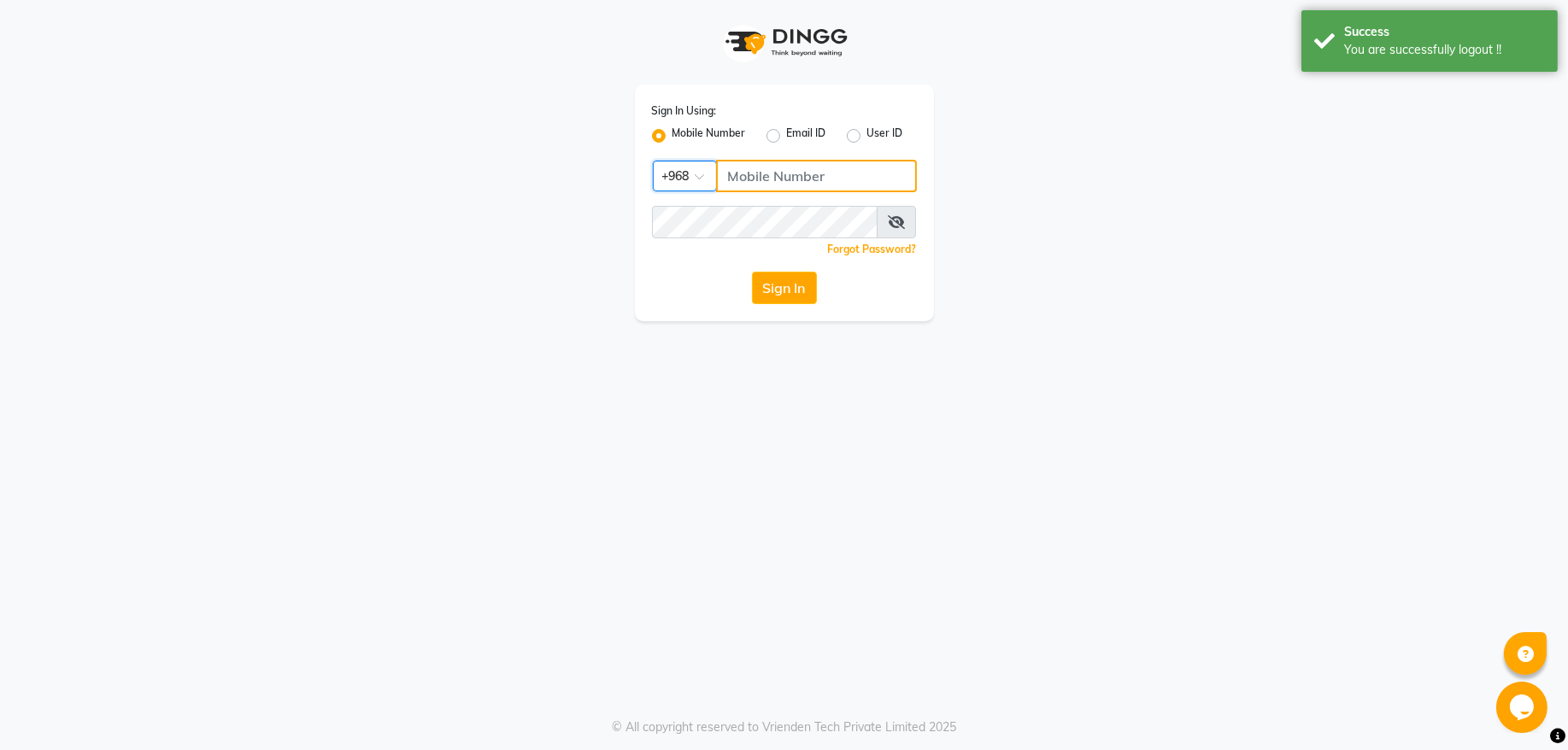
click at [769, 166] on input "Username" at bounding box center [816, 176] width 200 height 32
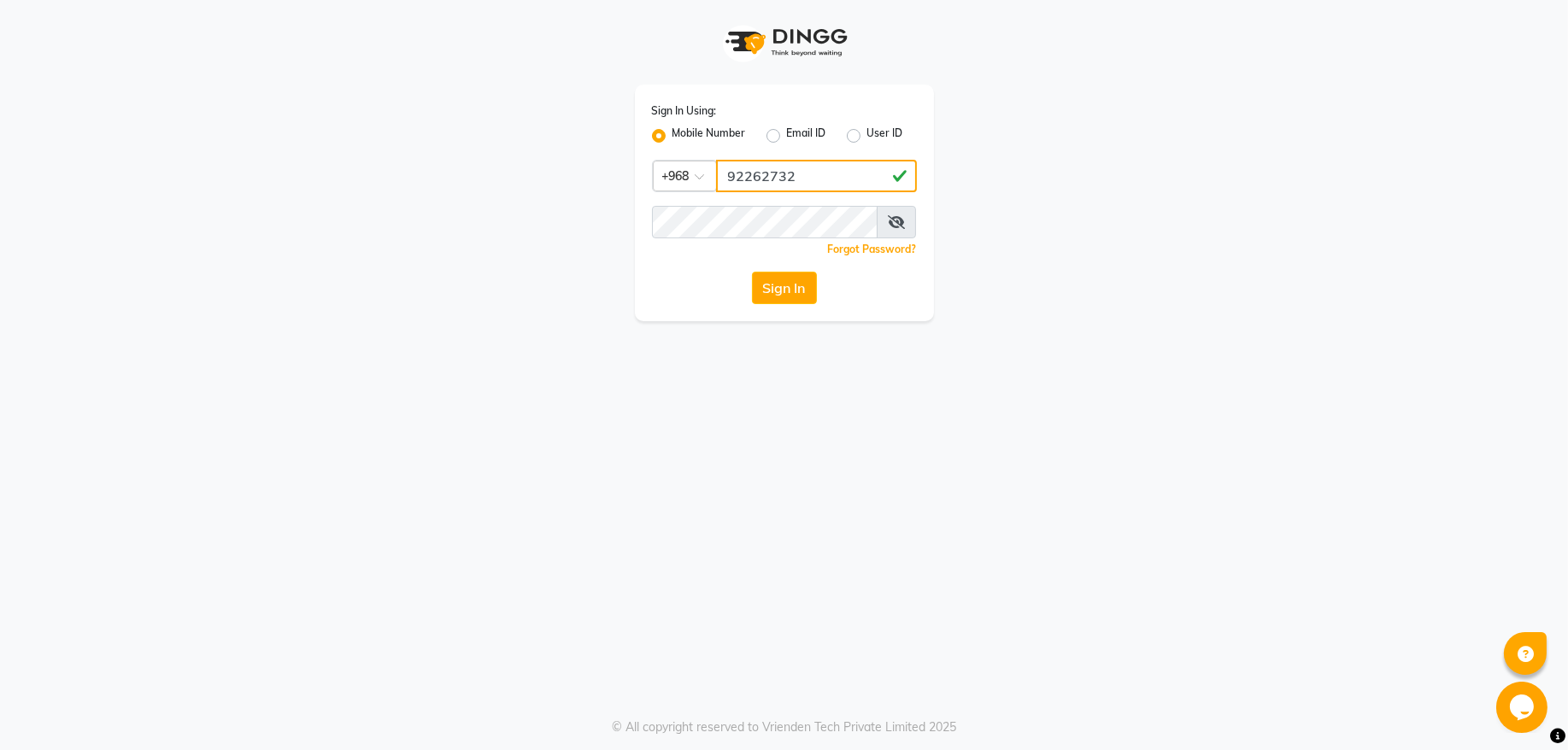
type input "92262732"
click at [752, 272] on button "Sign In" at bounding box center [784, 288] width 65 height 32
